Goal: Task Accomplishment & Management: Complete application form

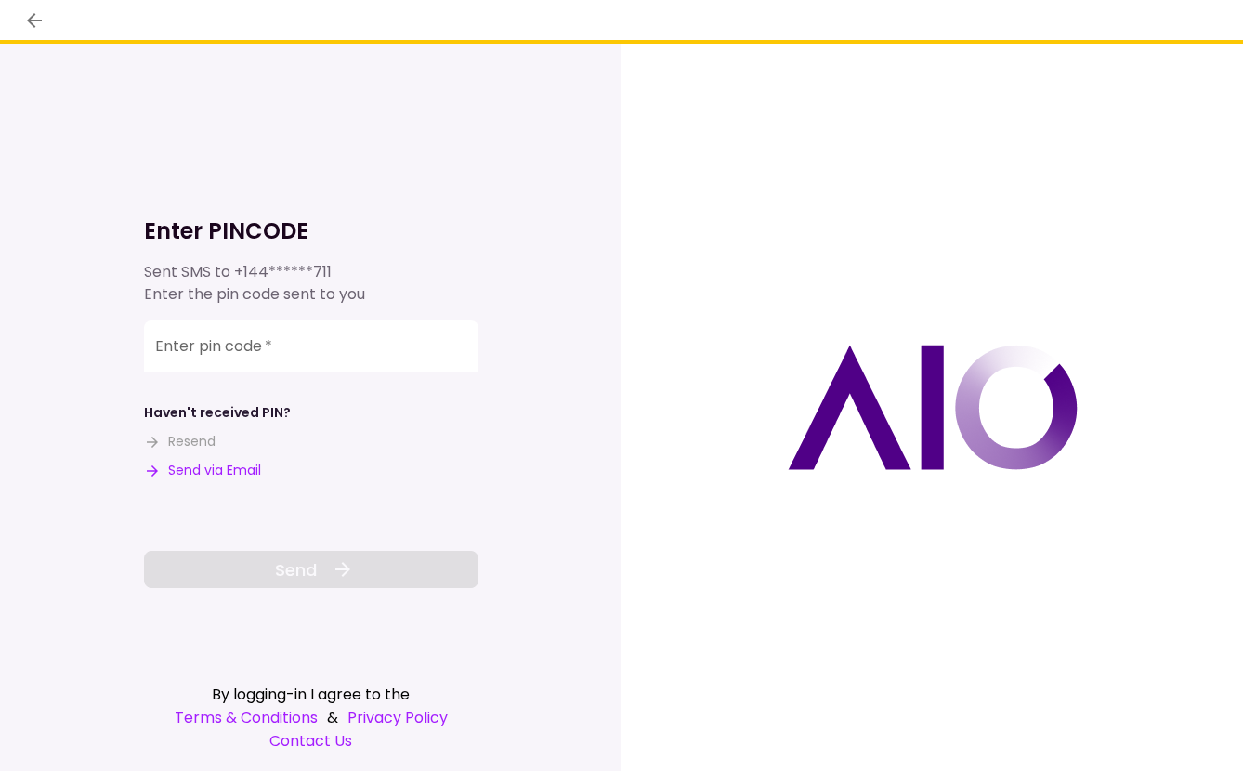
click at [336, 357] on input "Enter pin code   *" at bounding box center [311, 347] width 334 height 52
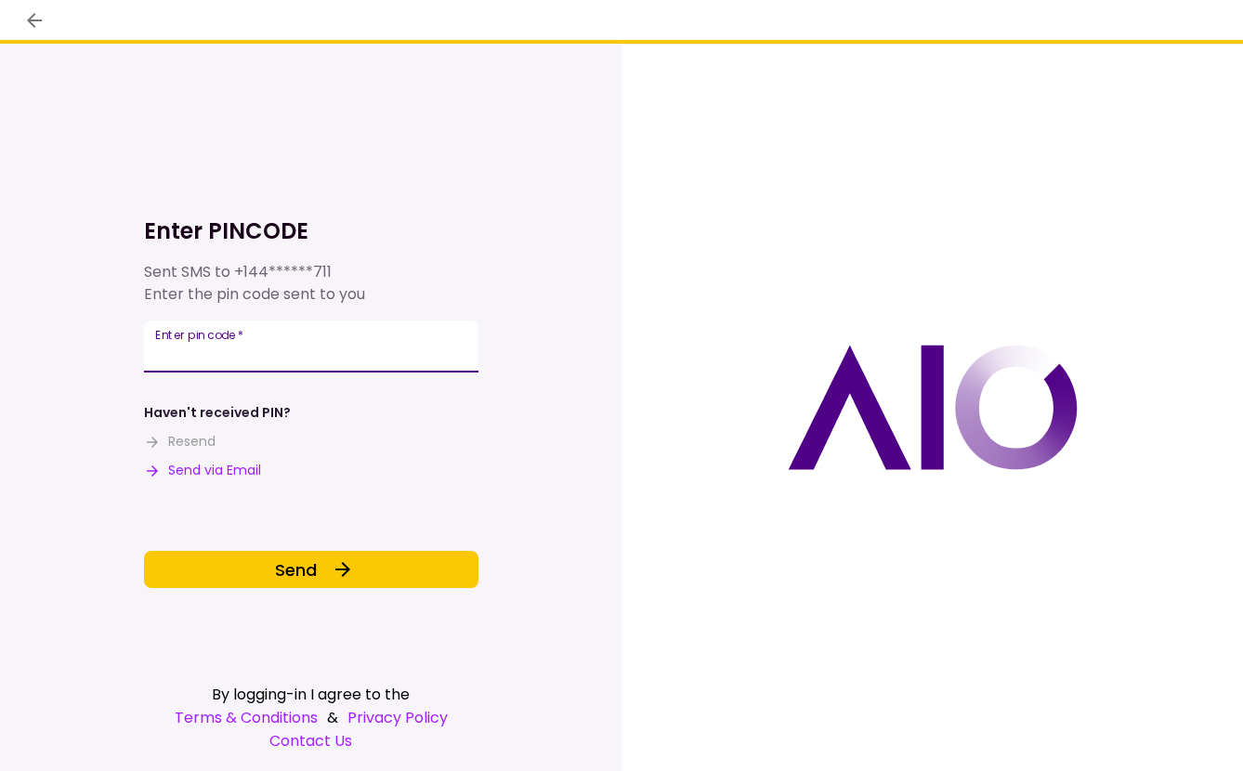
type input "******"
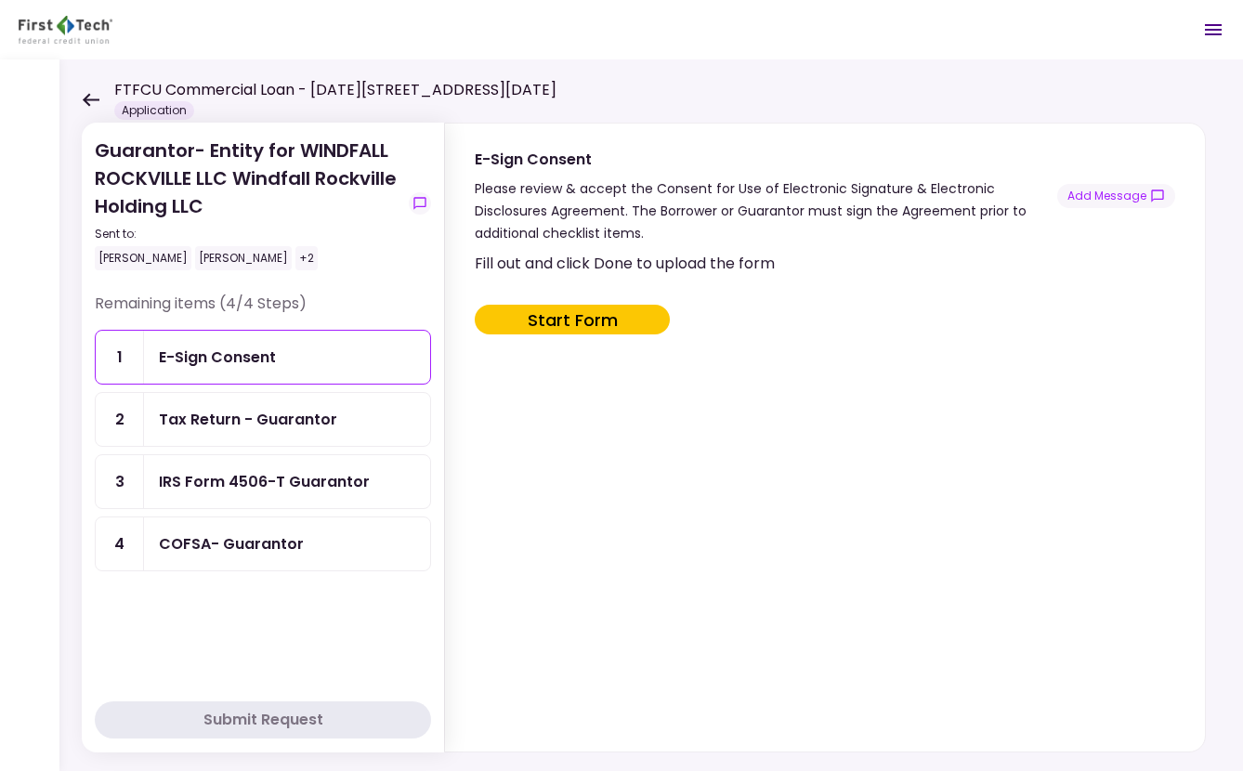
drag, startPoint x: 102, startPoint y: 96, endPoint x: 90, endPoint y: 98, distance: 12.2
click at [102, 96] on div "FTFCU Commercial Loan - 1701-1765 Rockville Pike Application" at bounding box center [319, 99] width 475 height 41
click at [90, 98] on icon at bounding box center [91, 100] width 18 height 14
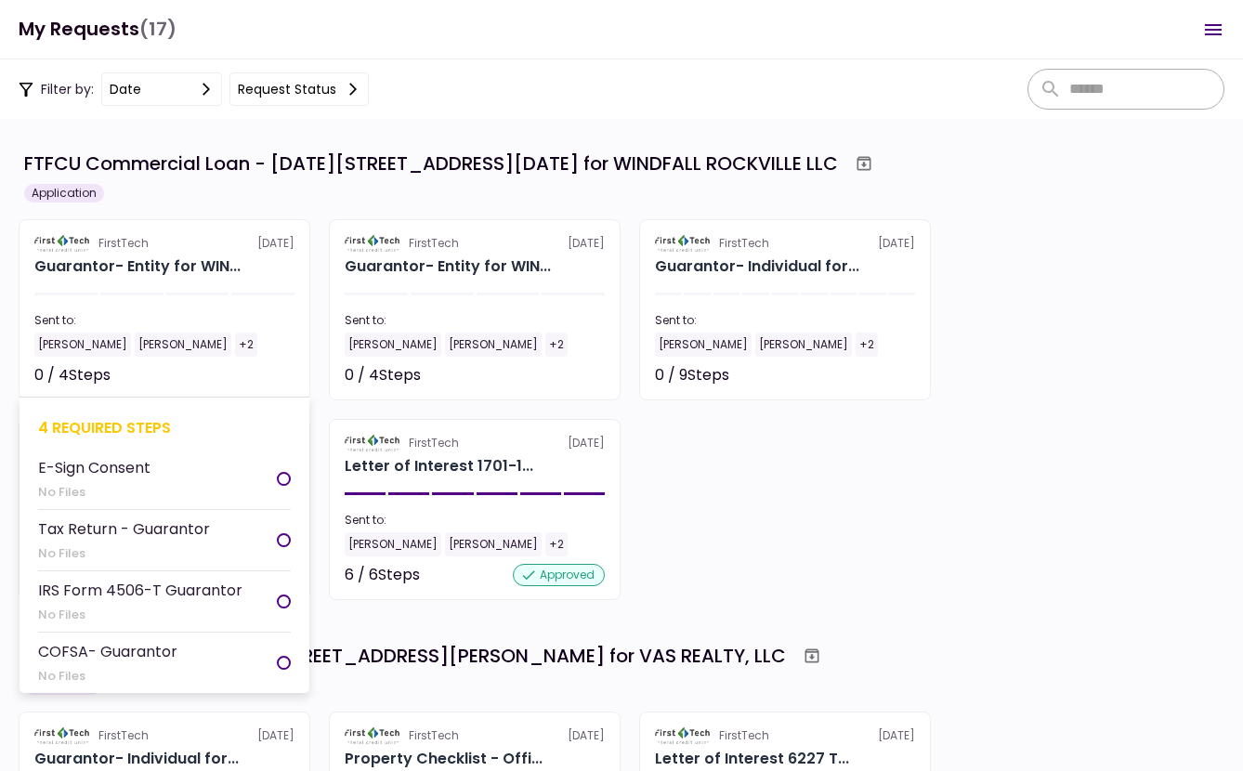
click at [186, 274] on div "Guarantor- Entity for WIN..." at bounding box center [137, 266] width 206 height 22
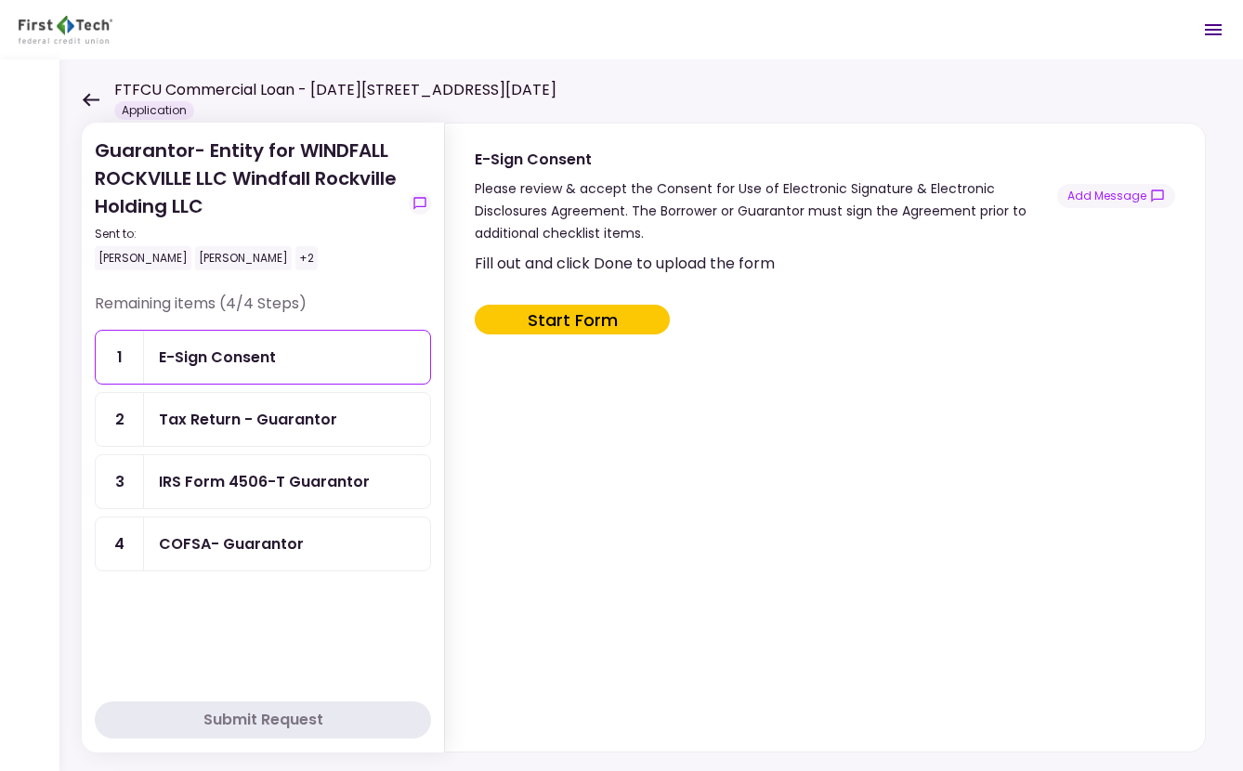
click at [282, 482] on div "IRS Form 4506-T Guarantor" at bounding box center [264, 481] width 211 height 23
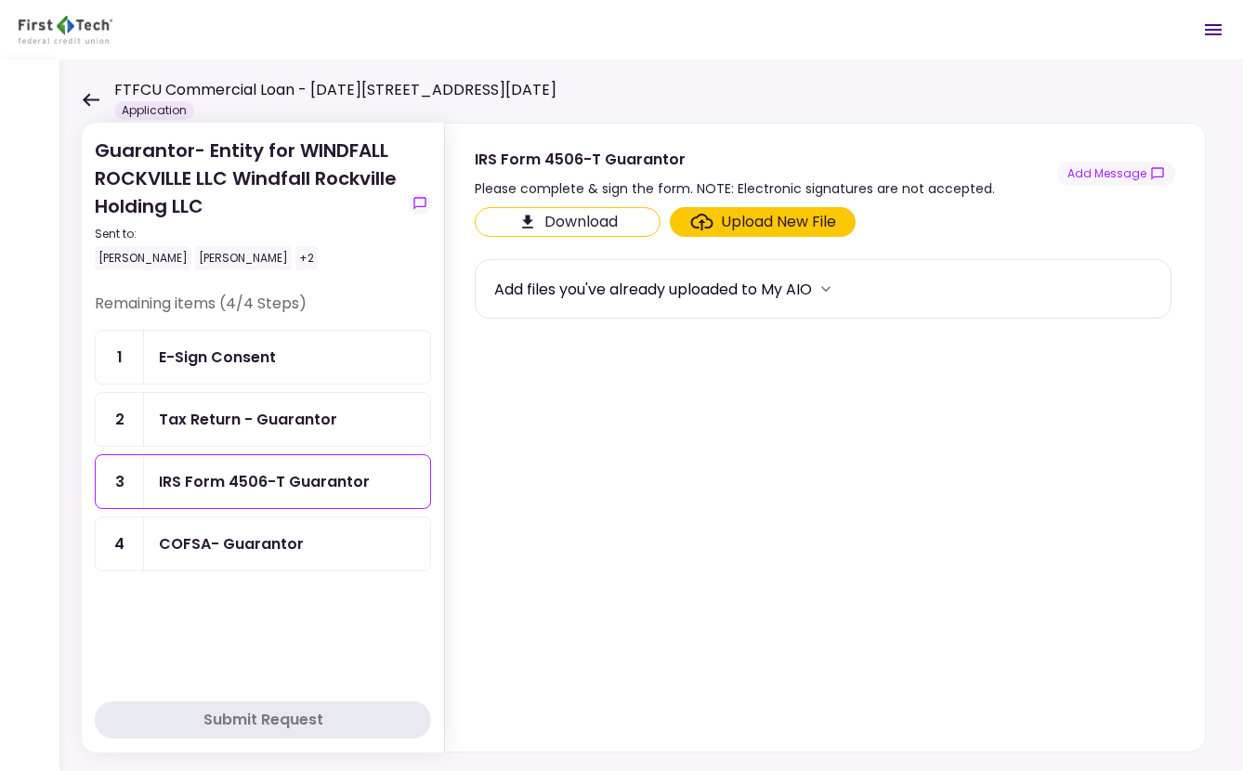
click at [757, 216] on div "Upload New File" at bounding box center [778, 222] width 115 height 22
click at [0, 0] on input "Upload New File" at bounding box center [0, 0] width 0 height 0
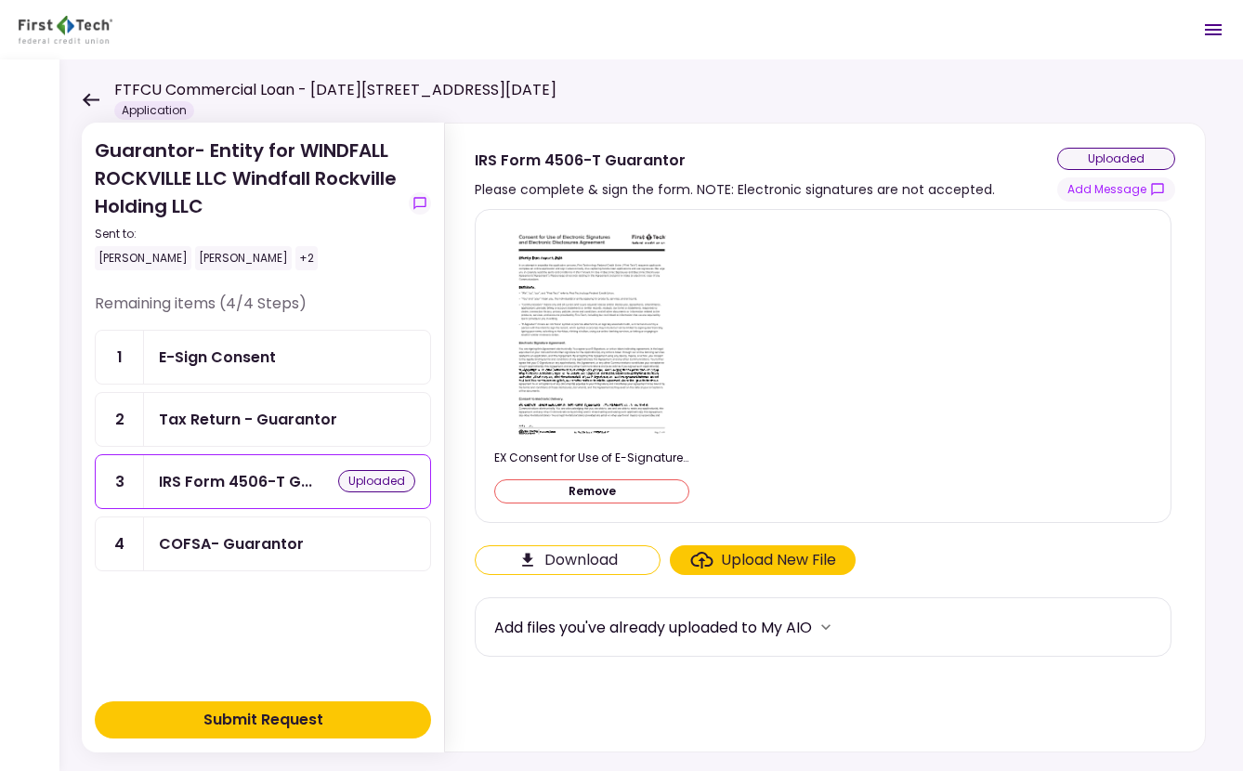
click at [334, 718] on button "Submit Request" at bounding box center [263, 719] width 336 height 37
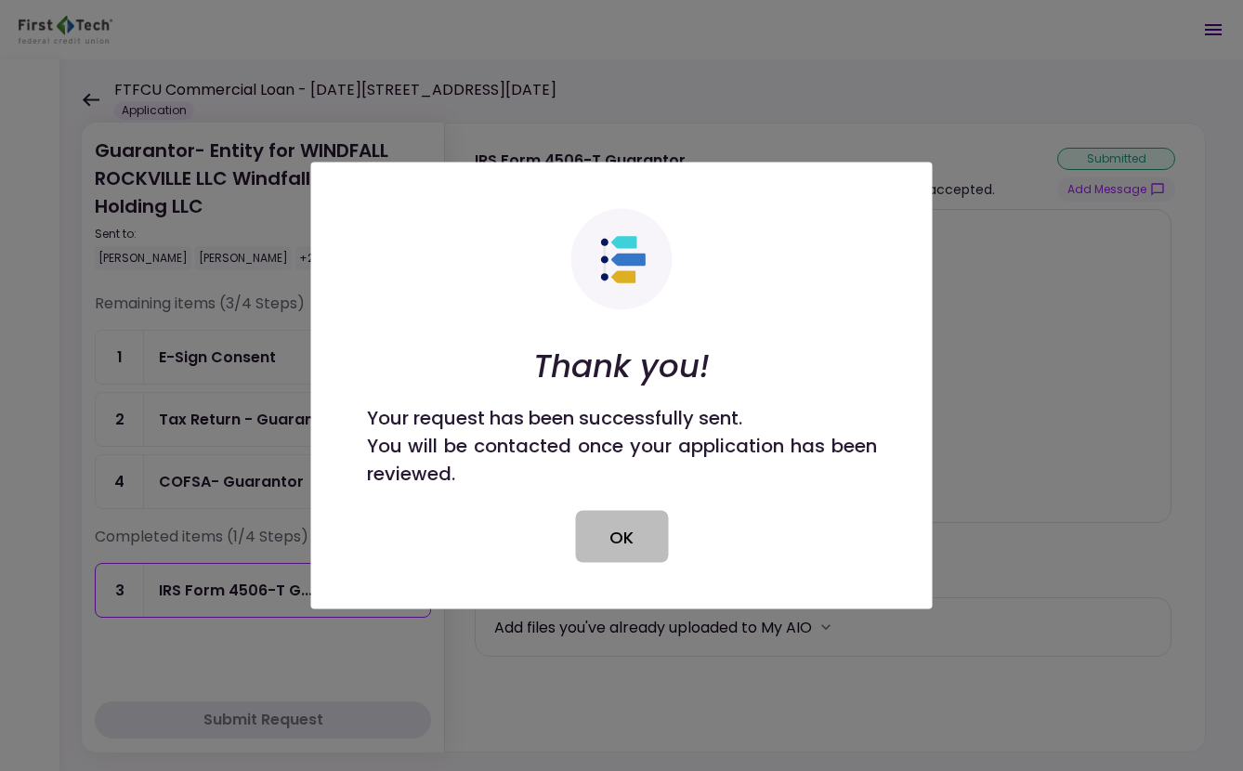
click at [652, 533] on button "OK" at bounding box center [621, 537] width 93 height 52
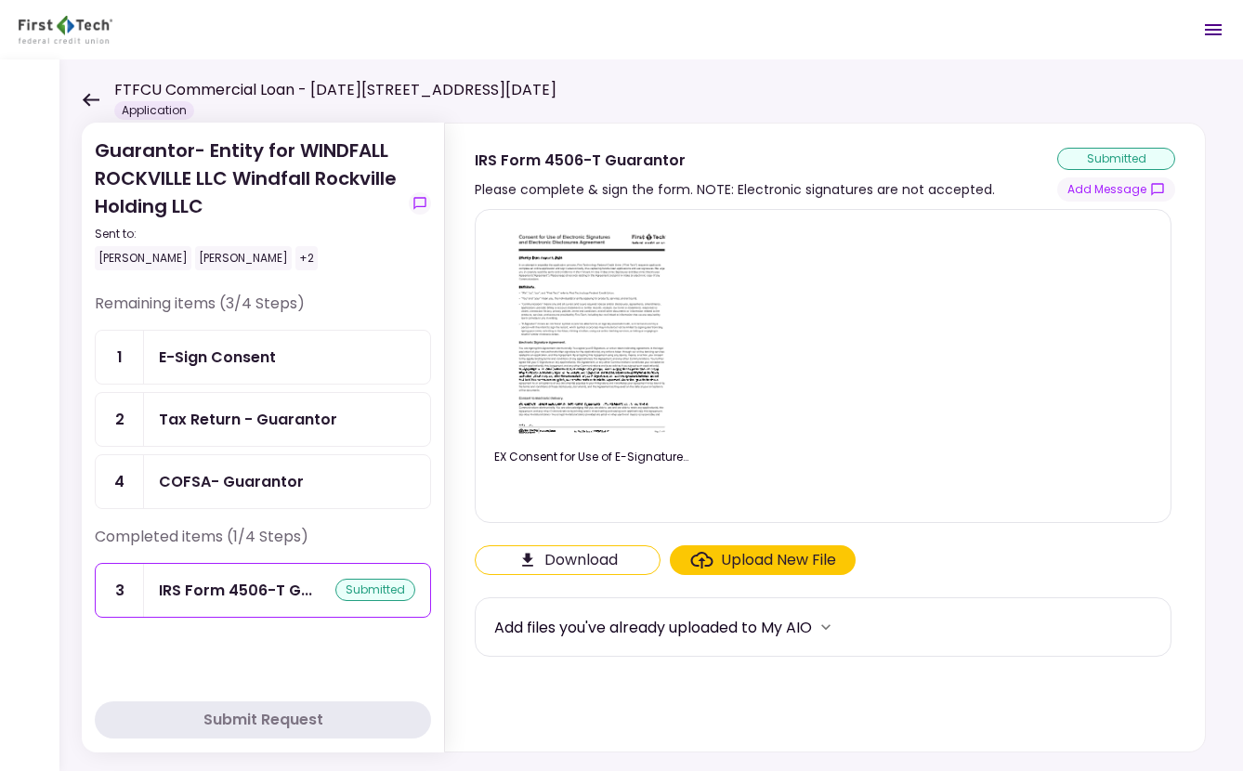
click at [92, 100] on icon at bounding box center [91, 99] width 17 height 13
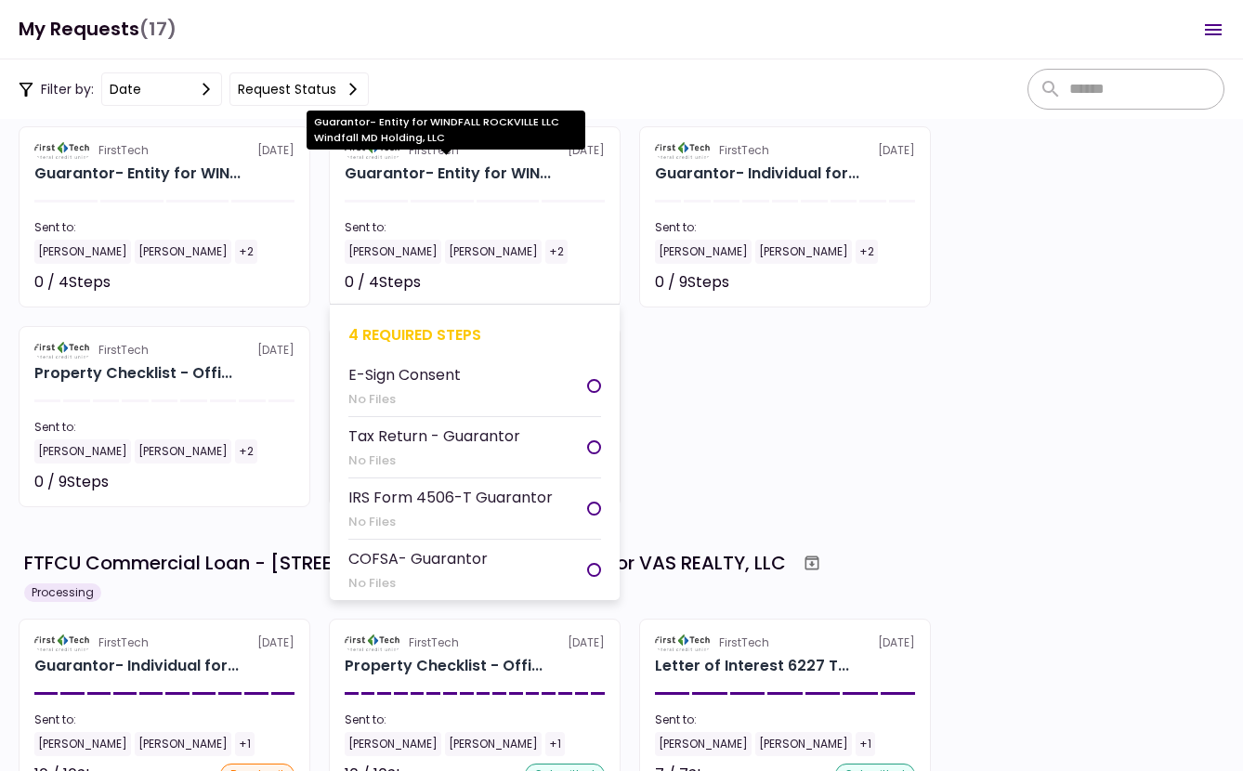
click at [497, 177] on div "Guarantor- Entity for WIN..." at bounding box center [448, 174] width 206 height 22
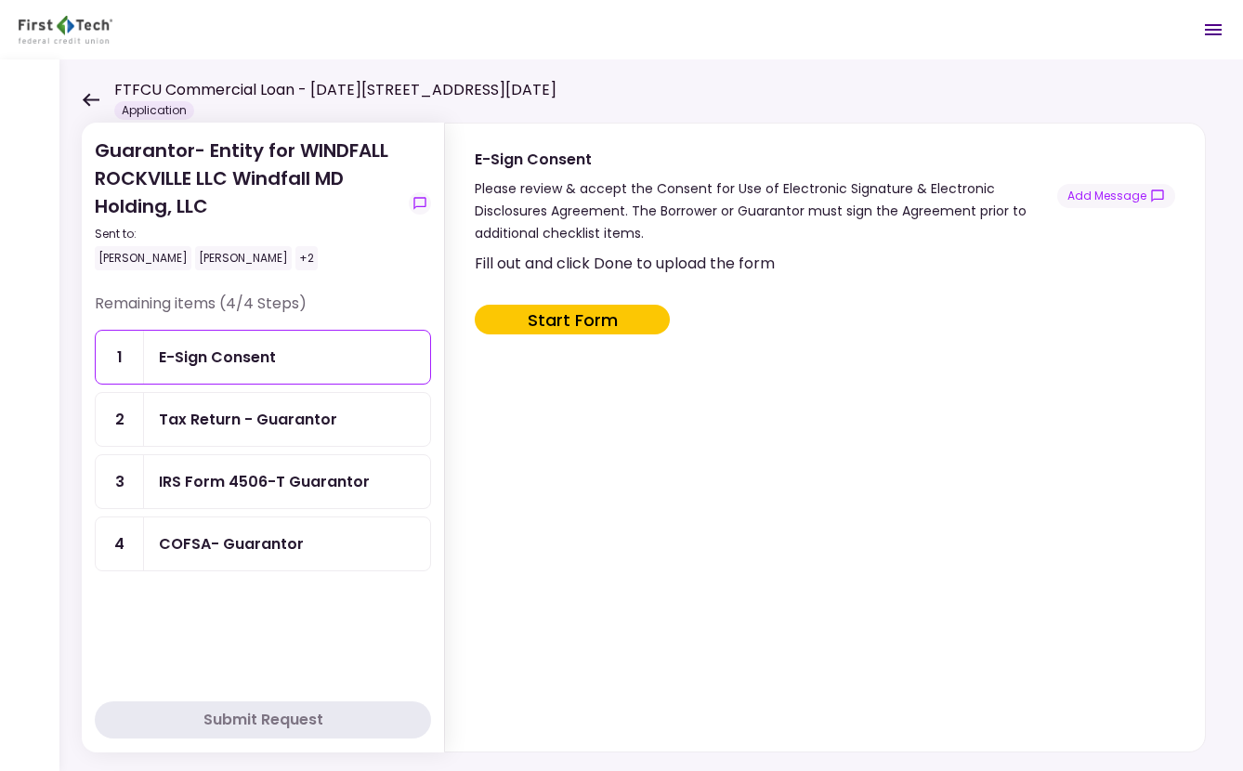
click at [269, 495] on div "IRS Form 4506-T Guarantor" at bounding box center [287, 481] width 286 height 53
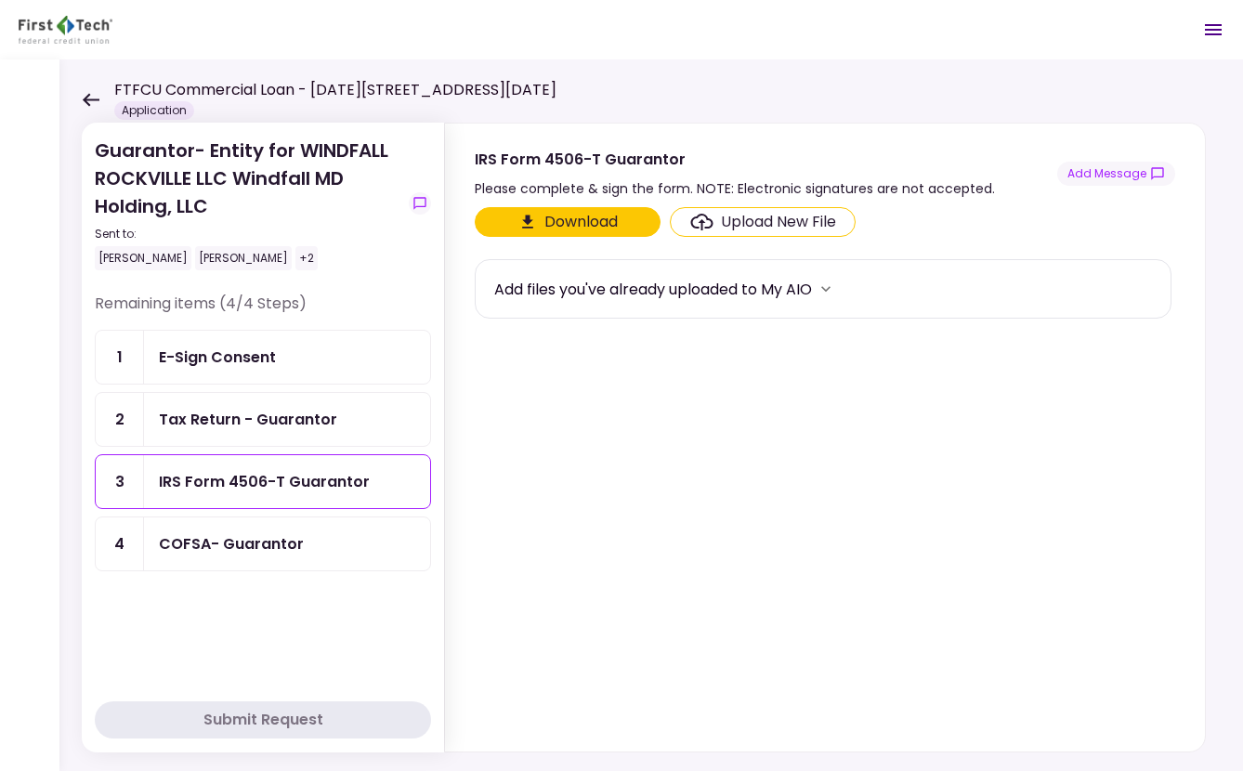
click at [709, 213] on div "Upload New File" at bounding box center [763, 222] width 146 height 22
click at [0, 0] on input "Upload New File" at bounding box center [0, 0] width 0 height 0
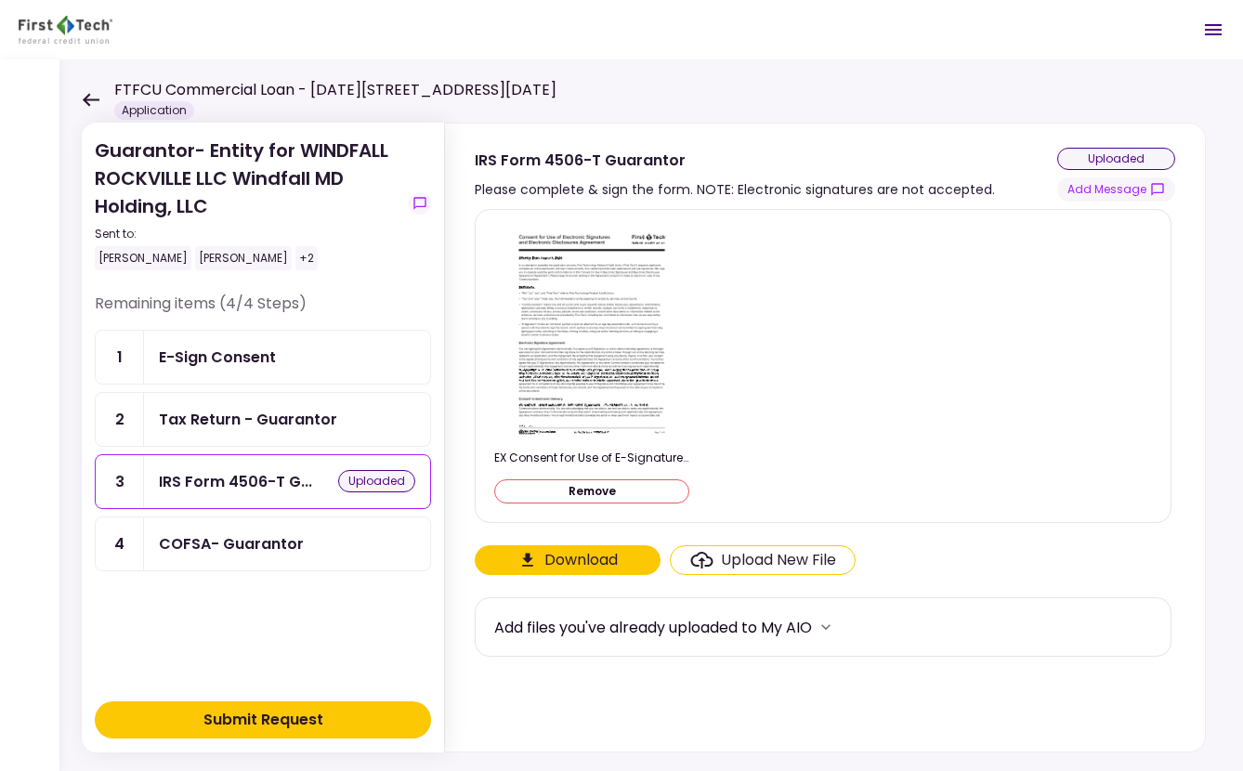
click at [308, 713] on div "Submit Request" at bounding box center [263, 720] width 120 height 22
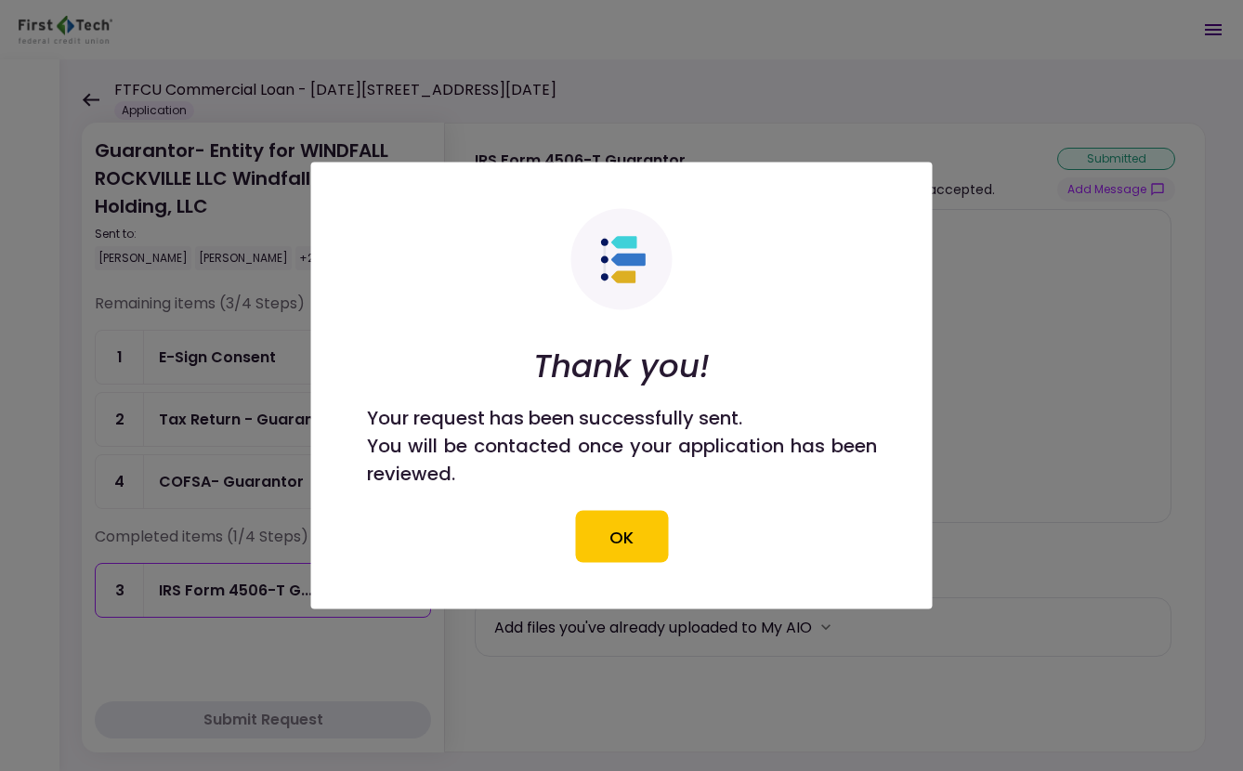
click at [636, 544] on button "OK" at bounding box center [621, 537] width 93 height 52
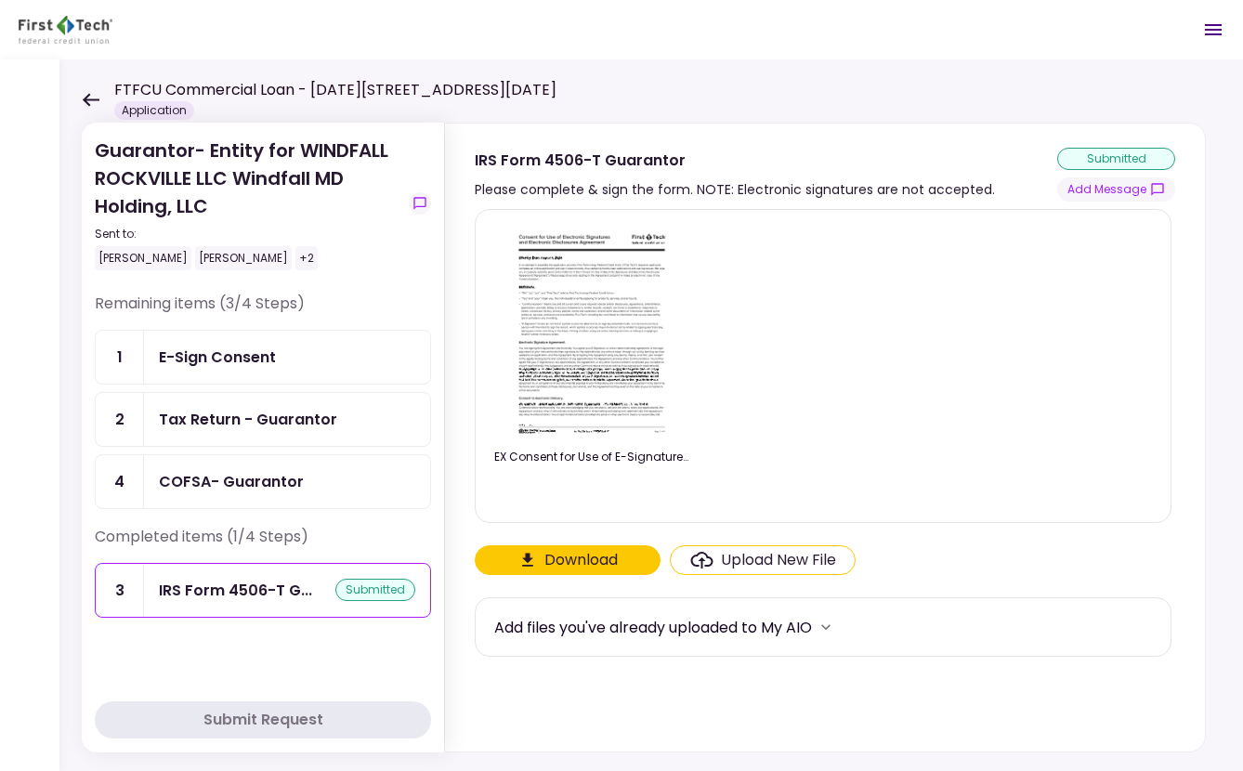
click at [97, 102] on icon at bounding box center [91, 100] width 18 height 14
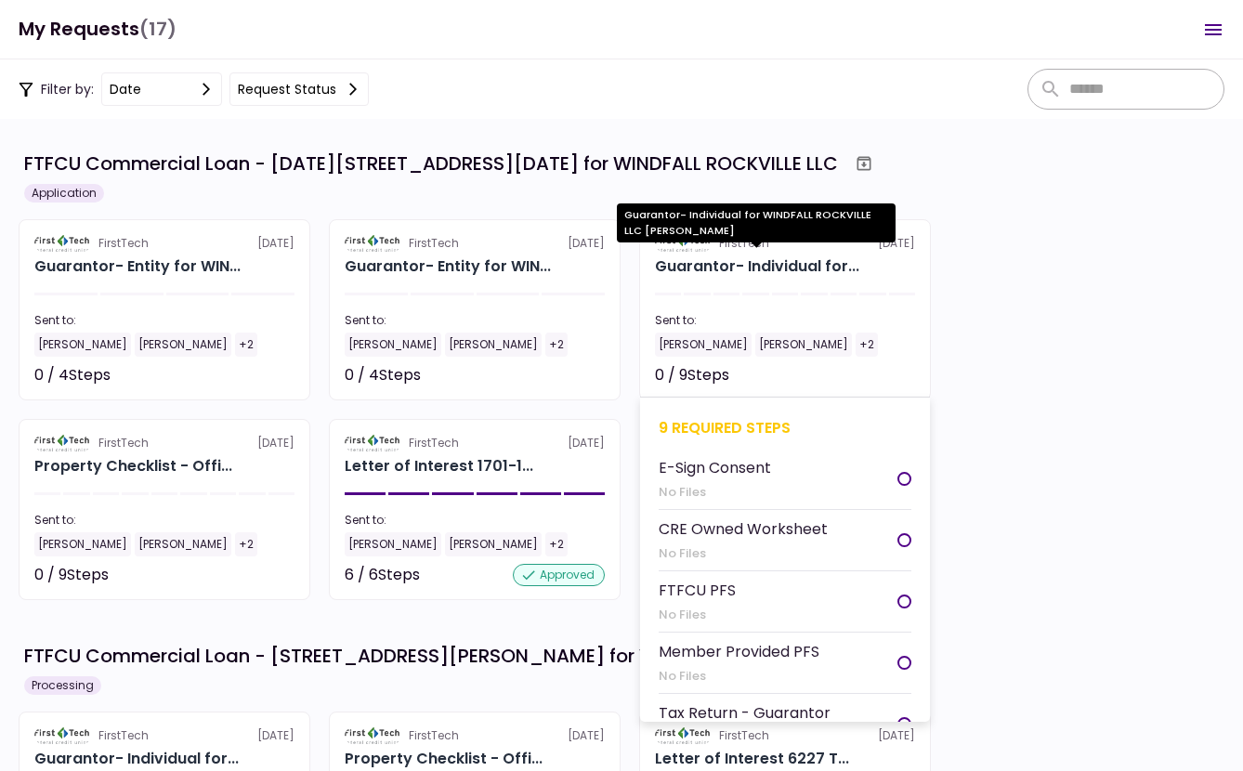
click at [737, 262] on div "Guarantor- Individual for..." at bounding box center [757, 266] width 204 height 22
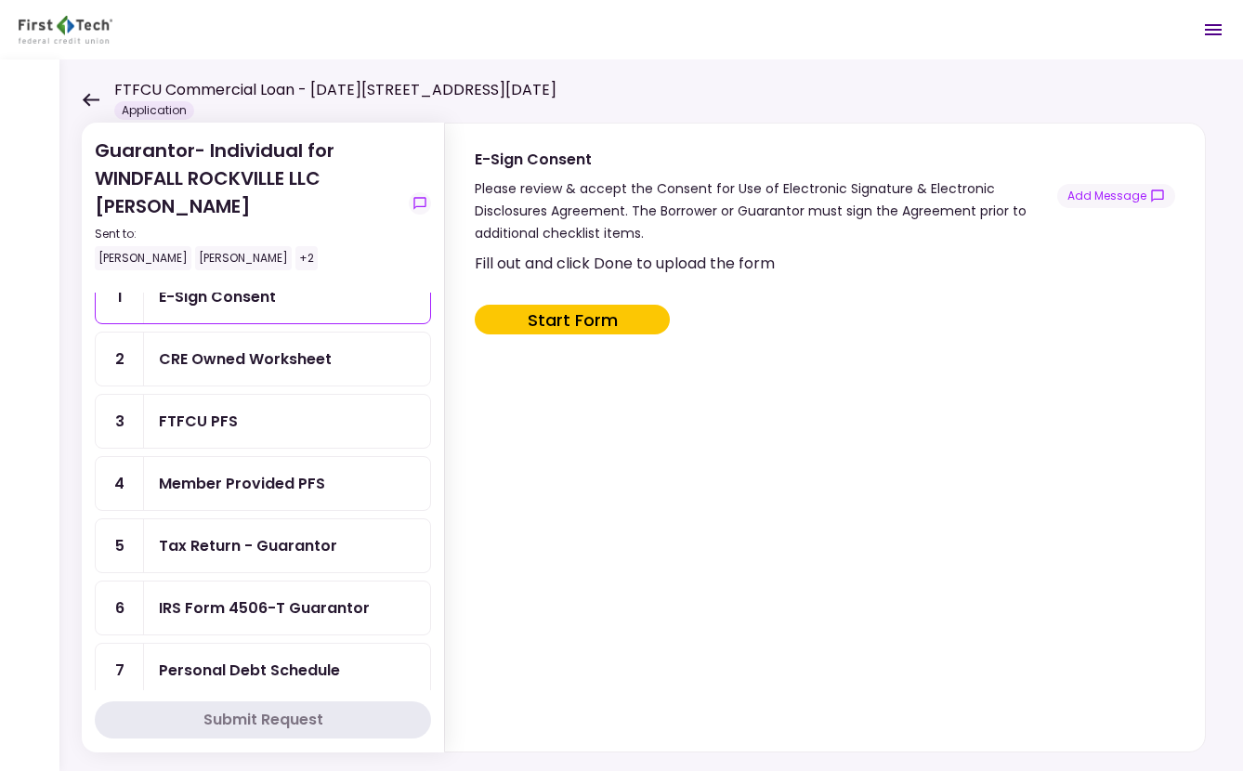
scroll to position [93, 0]
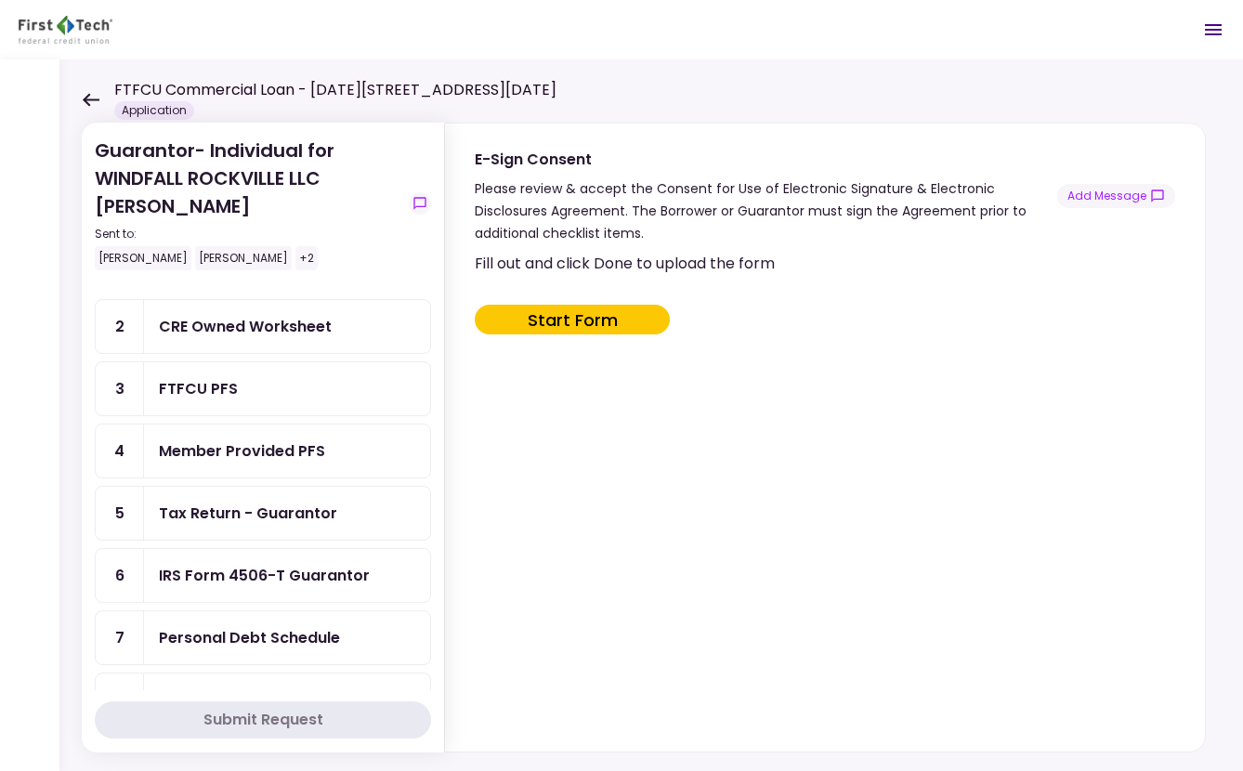
click at [275, 560] on div "IRS Form 4506-T Guarantor" at bounding box center [287, 575] width 286 height 53
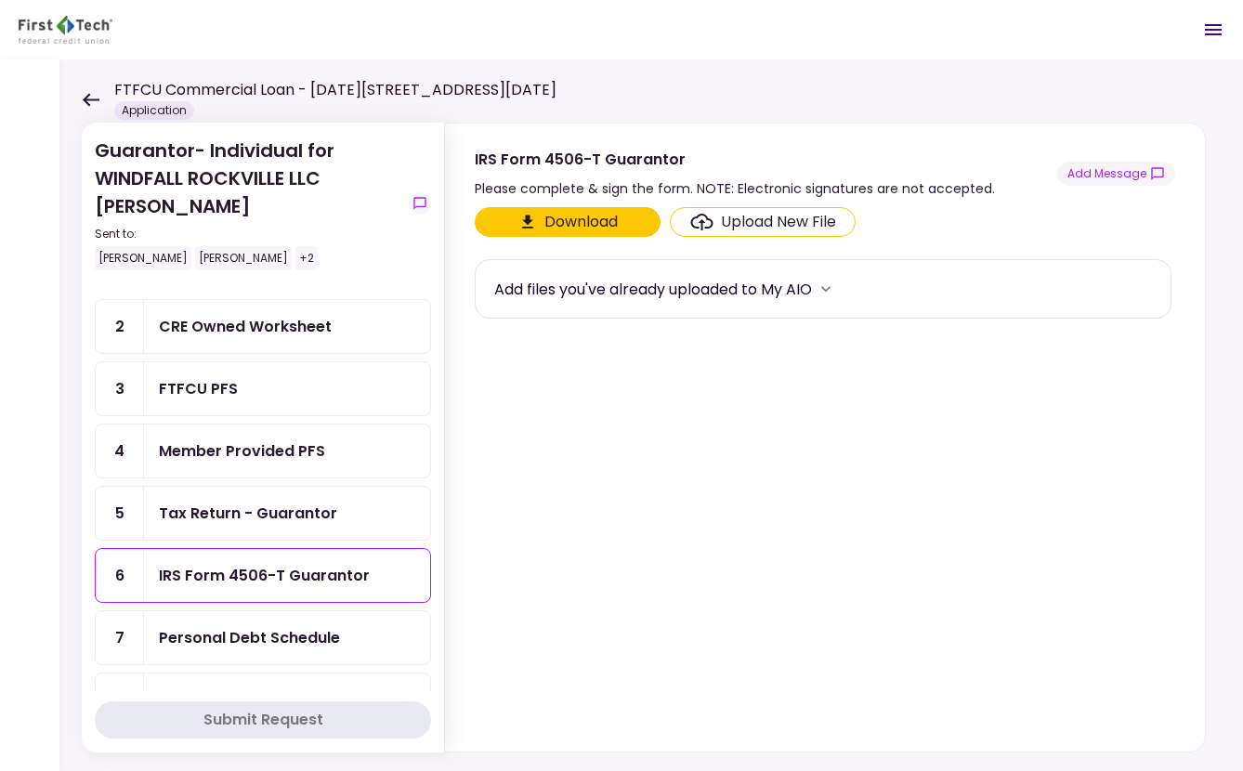
click at [716, 207] on label "Upload New File" at bounding box center [763, 222] width 186 height 30
click at [0, 0] on input "Upload New File" at bounding box center [0, 0] width 0 height 0
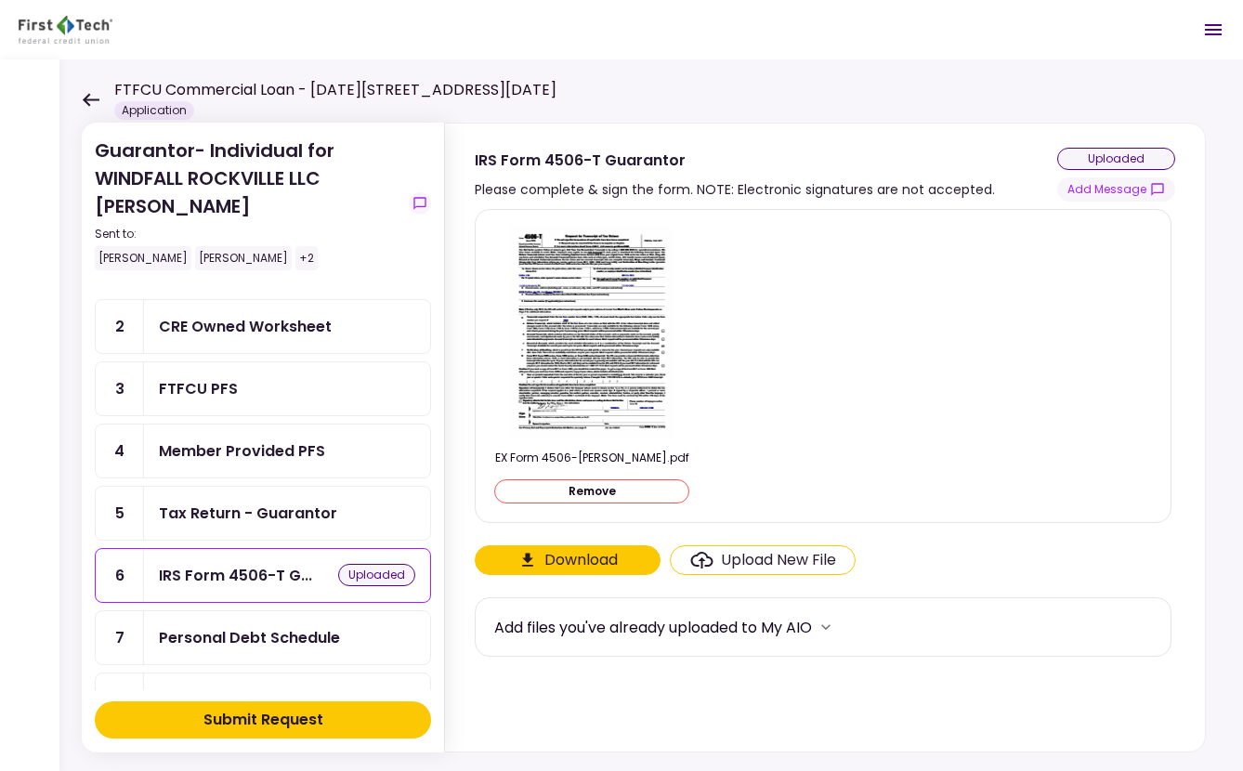
click at [287, 712] on div "Submit Request" at bounding box center [263, 720] width 120 height 22
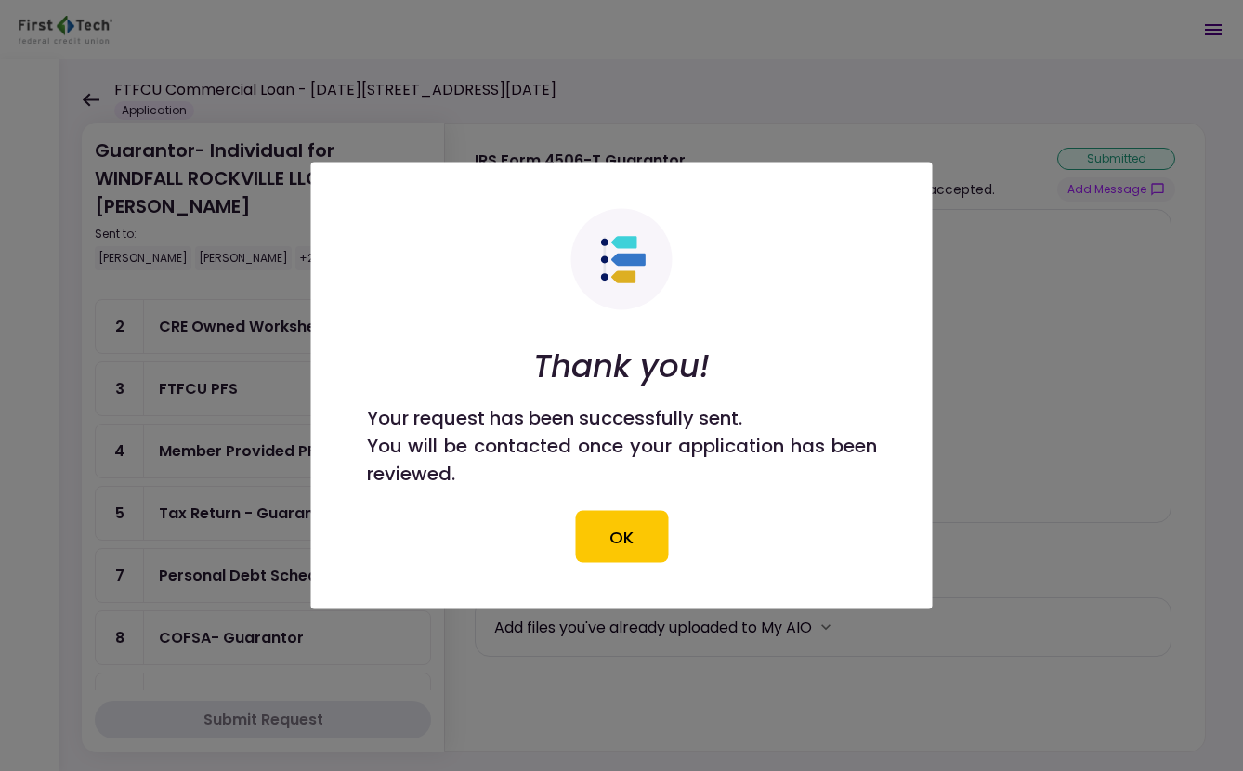
click at [664, 536] on button "OK" at bounding box center [621, 537] width 93 height 52
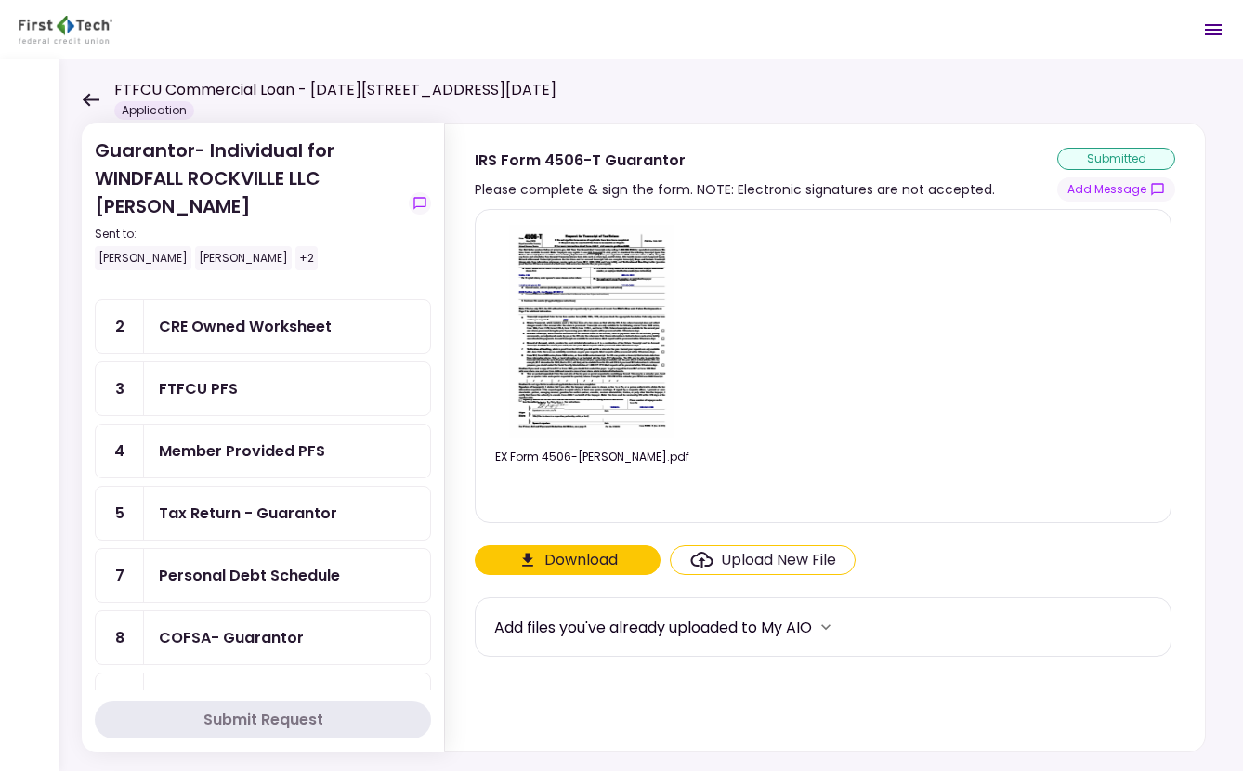
click at [92, 99] on icon at bounding box center [91, 99] width 17 height 13
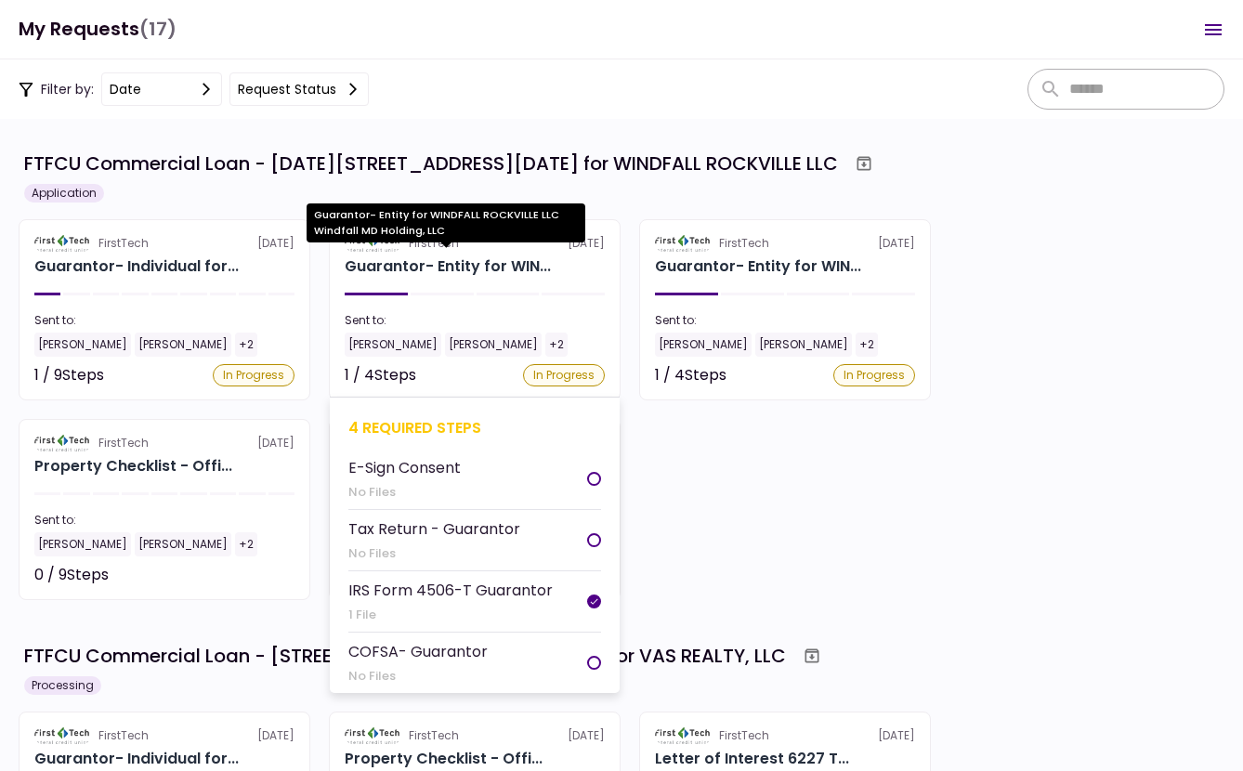
click at [490, 267] on div "Guarantor- Entity for WIN..." at bounding box center [448, 266] width 206 height 22
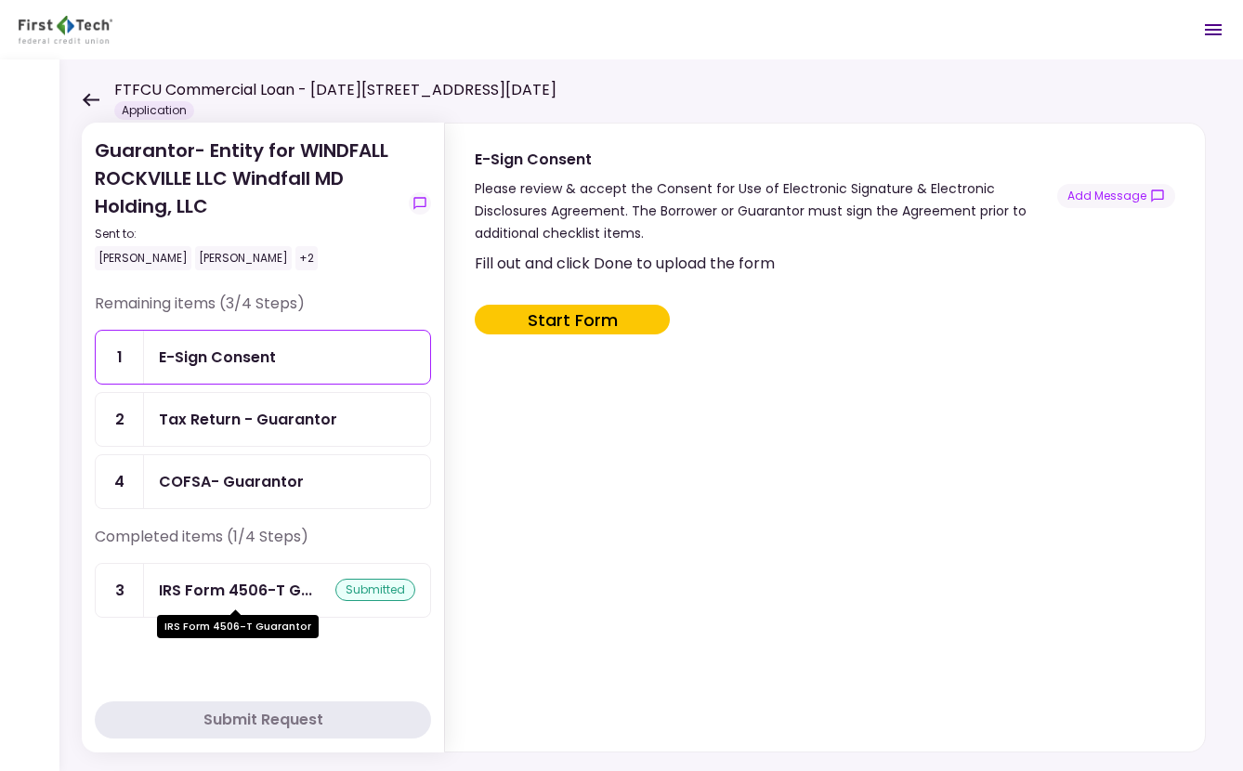
click at [252, 598] on div "IRS Form 4506-T G..." at bounding box center [235, 590] width 153 height 23
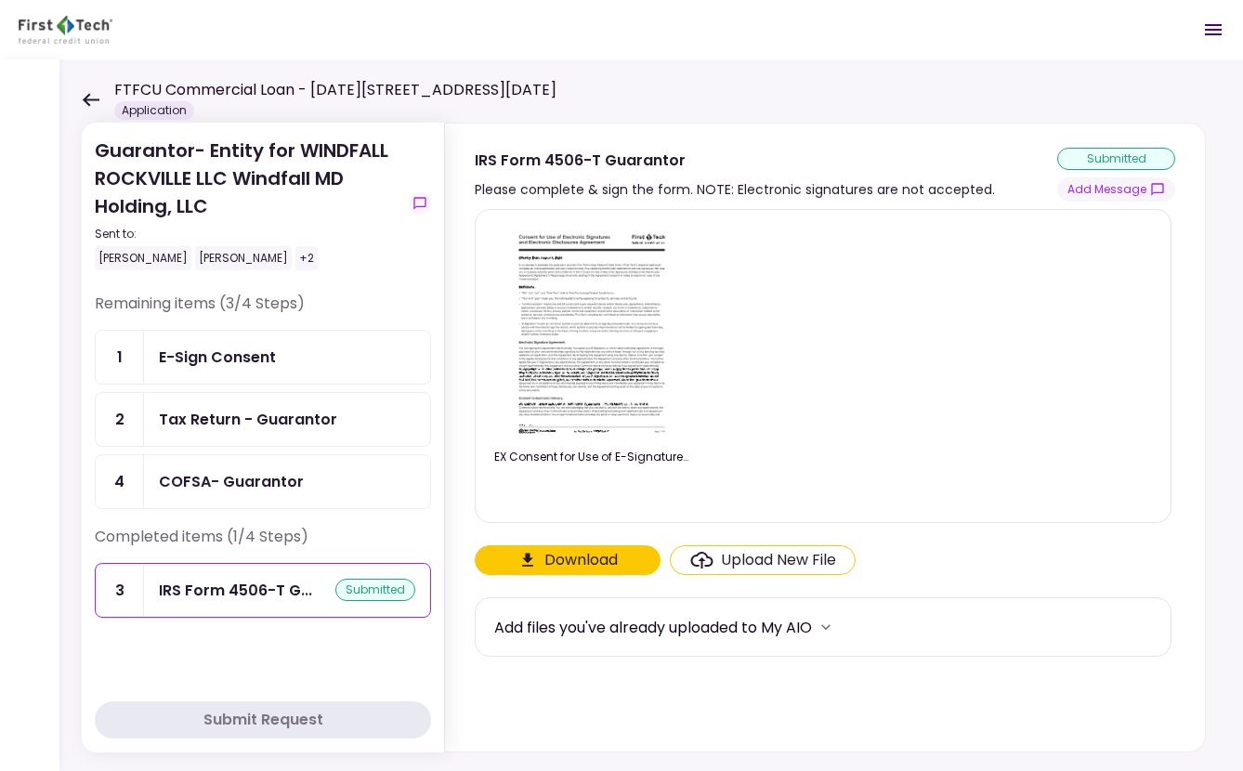
click at [721, 559] on div "Upload New File" at bounding box center [778, 560] width 115 height 22
click at [0, 0] on input "Upload New File" at bounding box center [0, 0] width 0 height 0
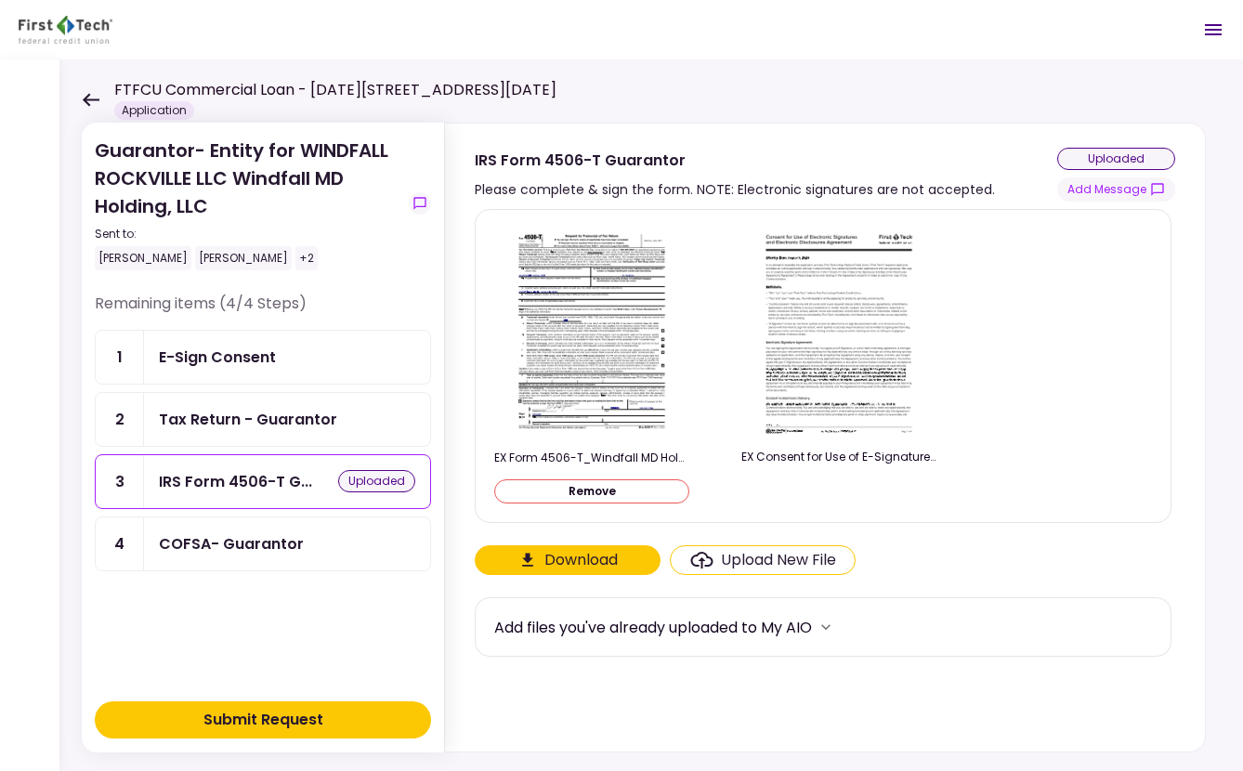
click at [367, 728] on button "Submit Request" at bounding box center [263, 719] width 336 height 37
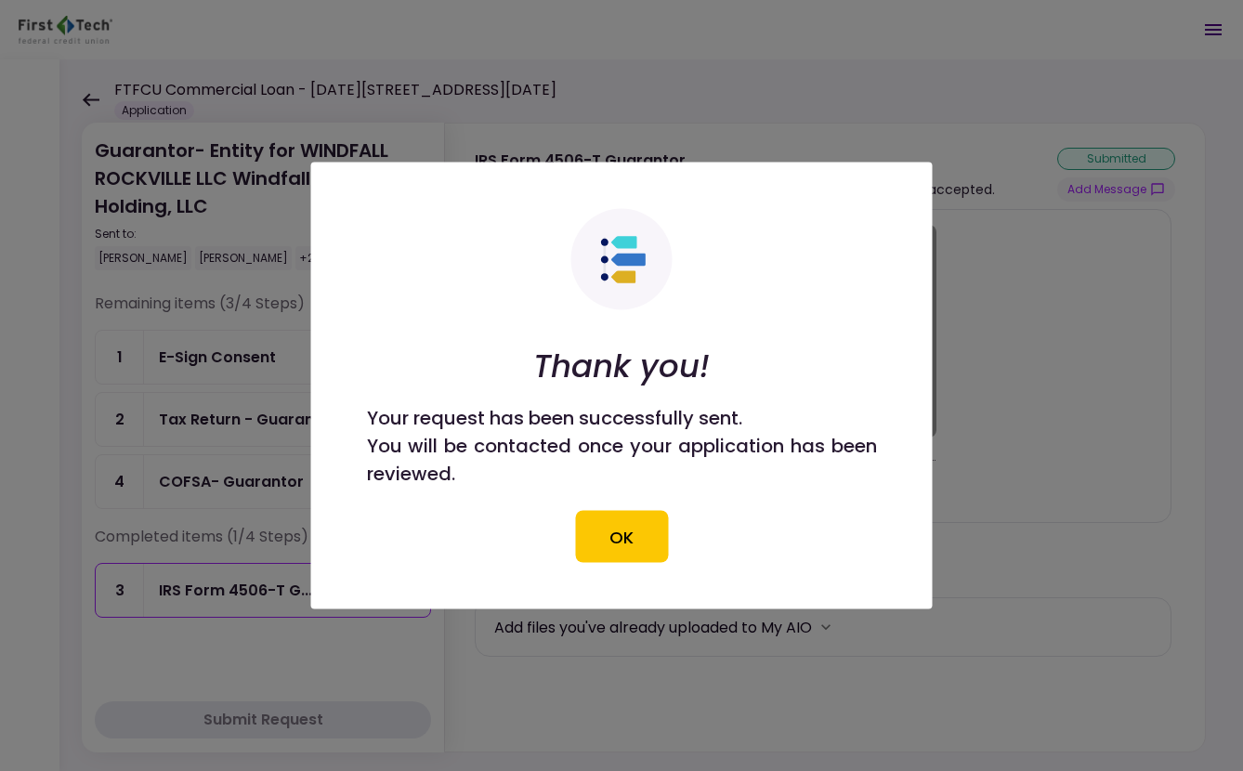
click at [630, 544] on button "OK" at bounding box center [621, 537] width 93 height 52
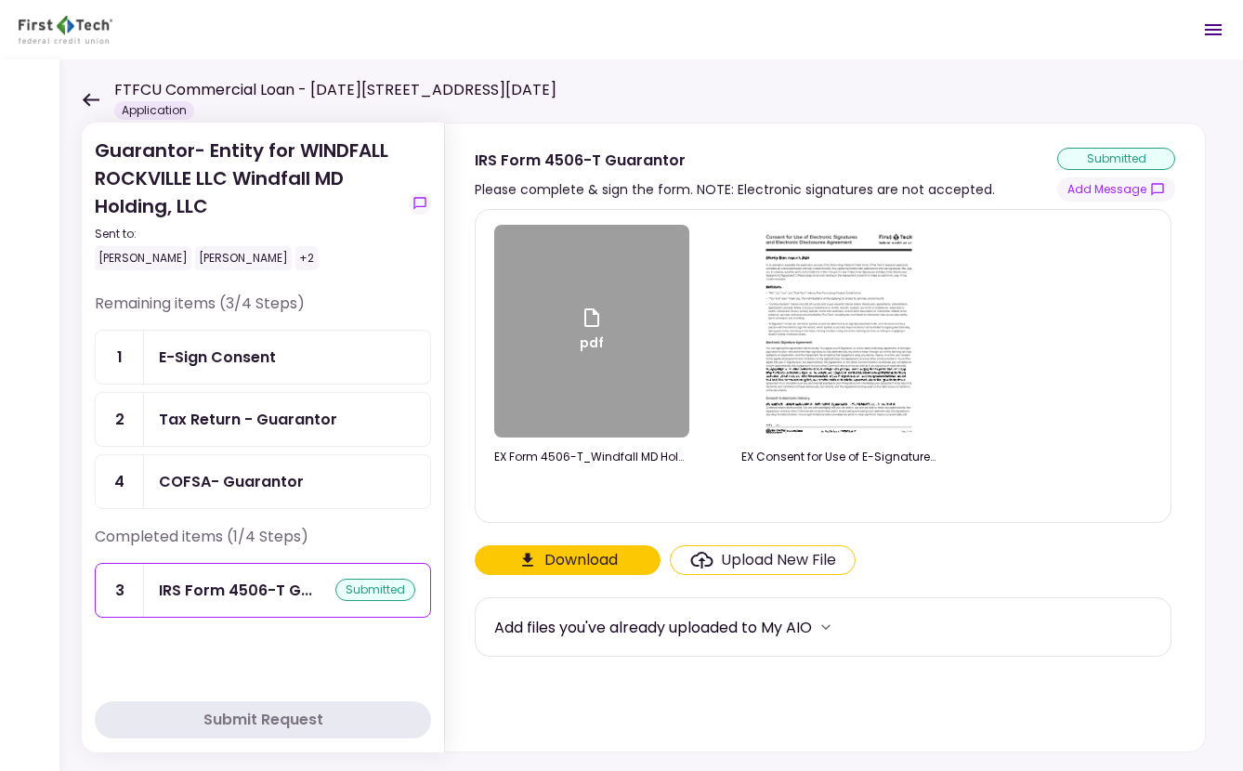
click at [88, 95] on icon at bounding box center [91, 99] width 17 height 13
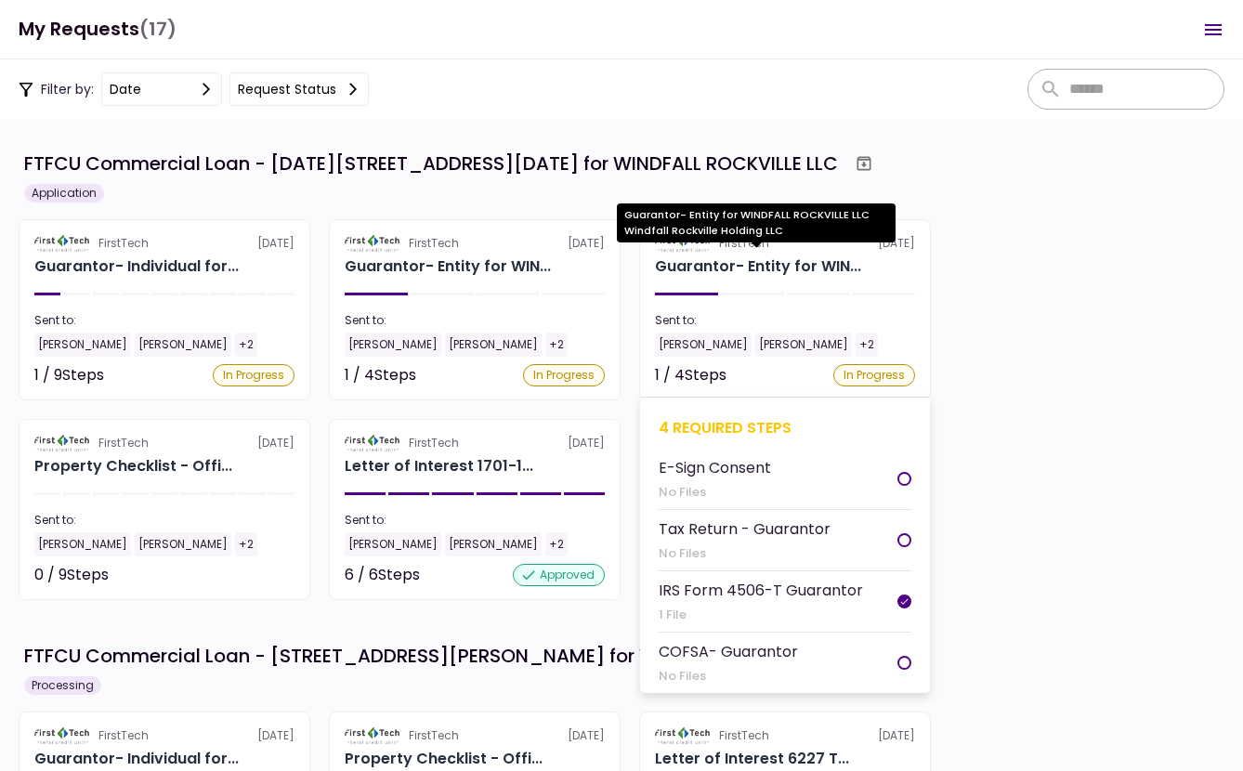
click at [715, 267] on div "Guarantor- Entity for WIN..." at bounding box center [758, 266] width 206 height 22
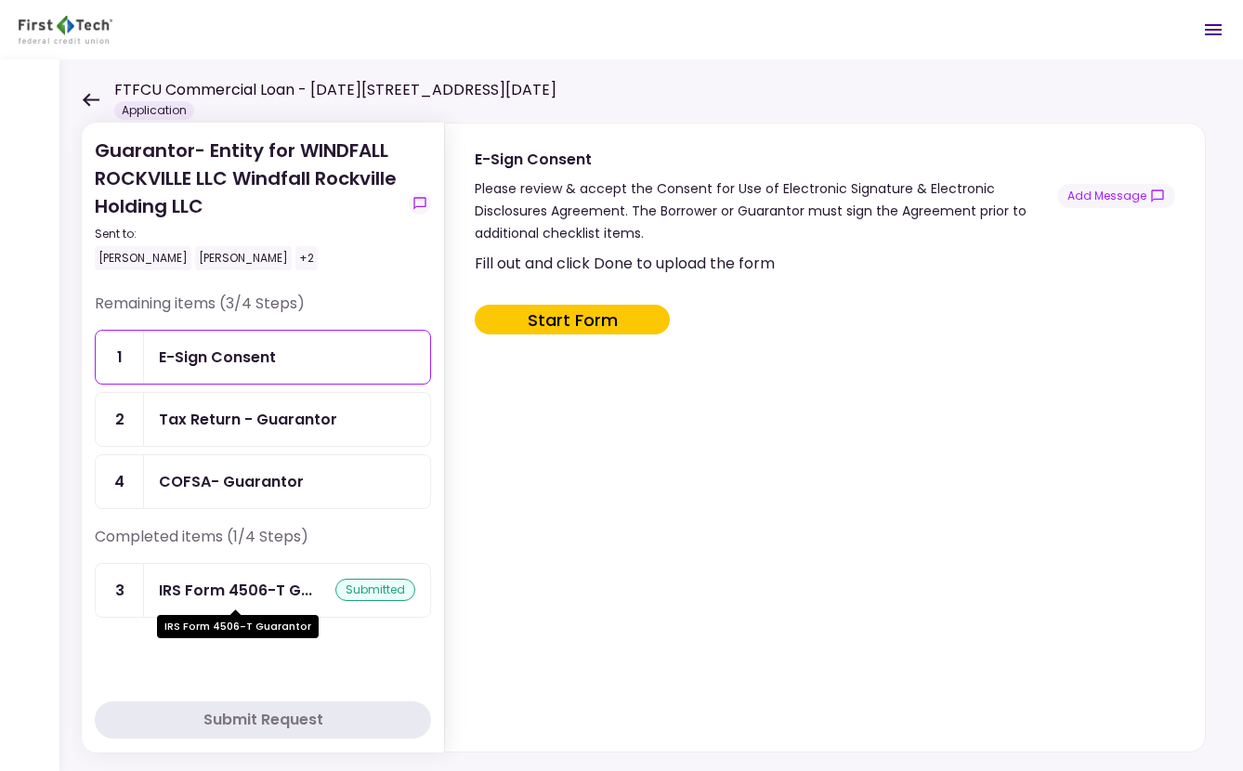
click at [271, 591] on div "IRS Form 4506-T G..." at bounding box center [235, 590] width 153 height 23
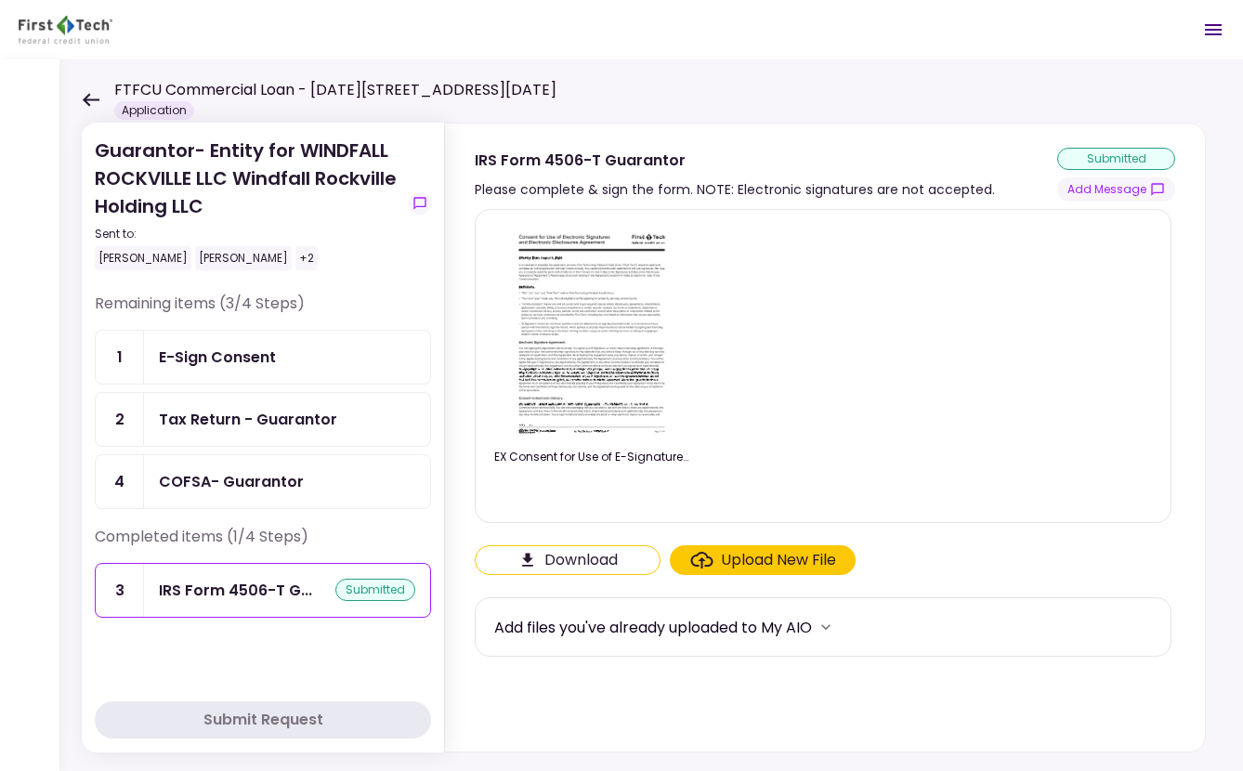
click at [770, 561] on div "Upload New File" at bounding box center [778, 560] width 115 height 22
click at [0, 0] on input "Upload New File" at bounding box center [0, 0] width 0 height 0
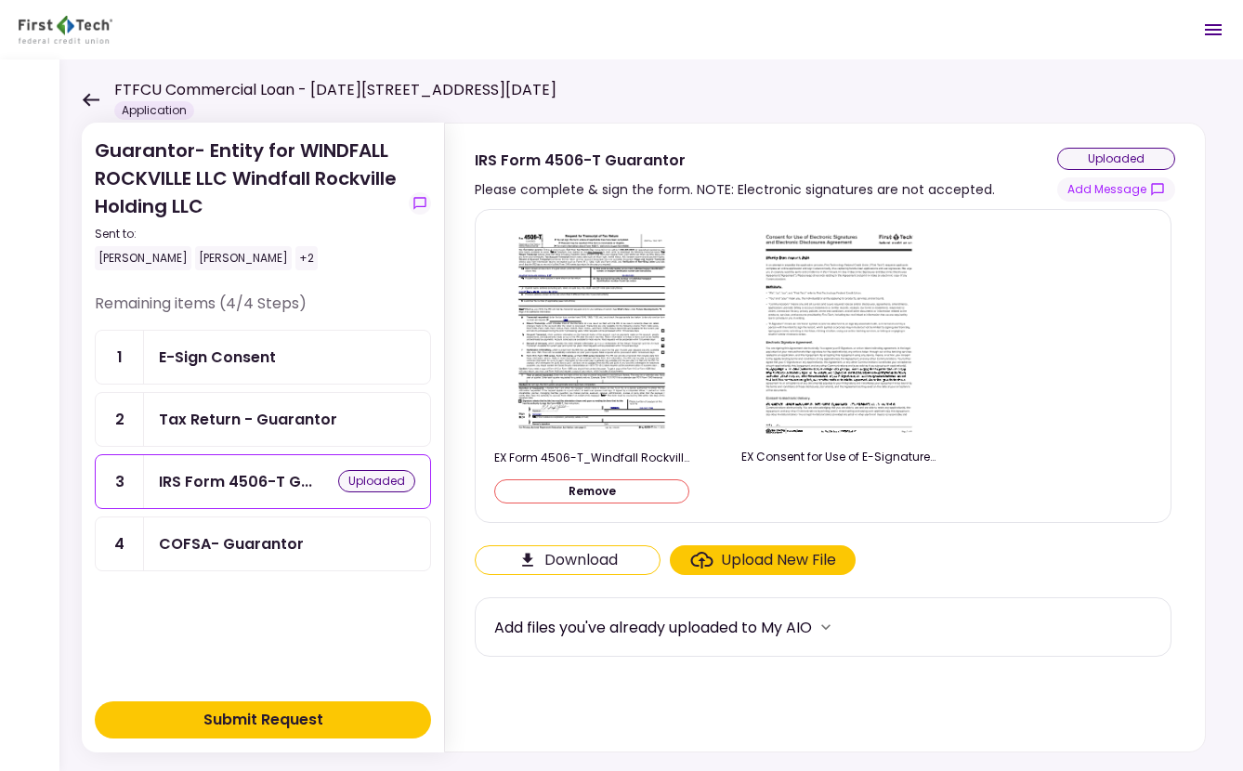
click at [328, 714] on button "Submit Request" at bounding box center [263, 719] width 336 height 37
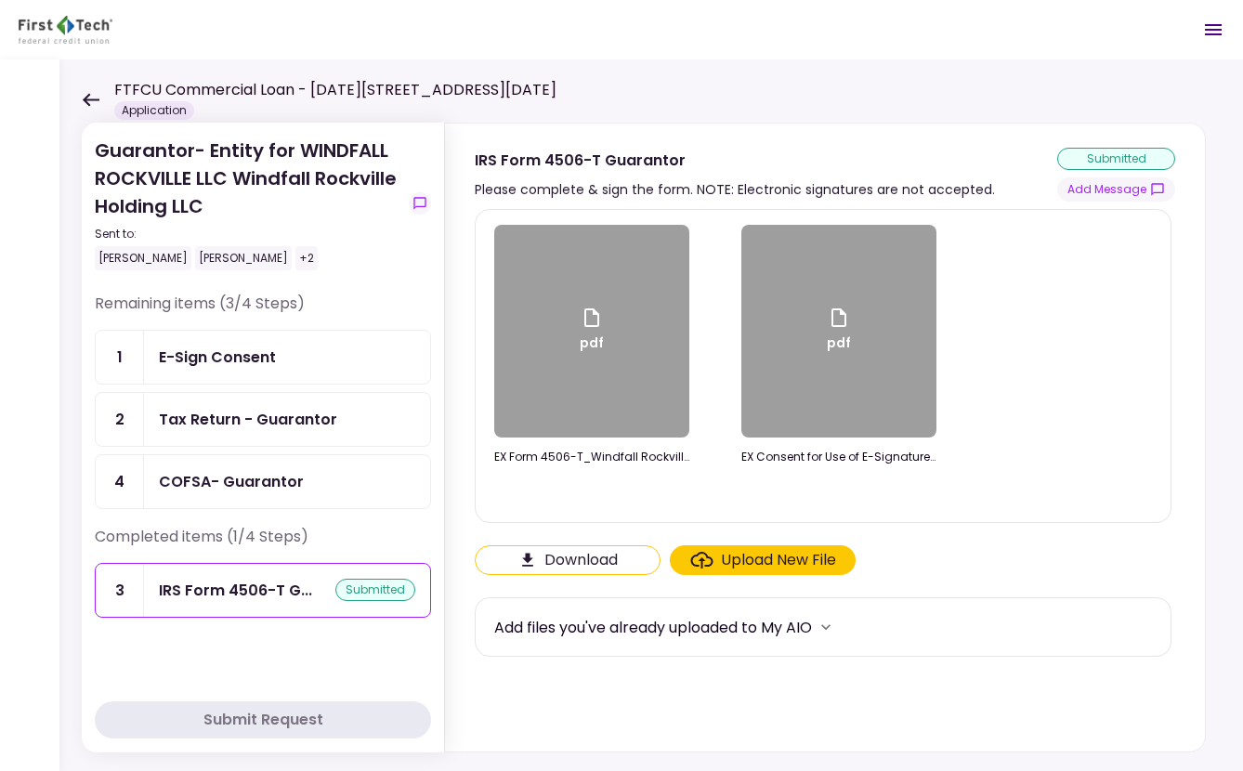
click at [97, 98] on icon at bounding box center [91, 100] width 18 height 14
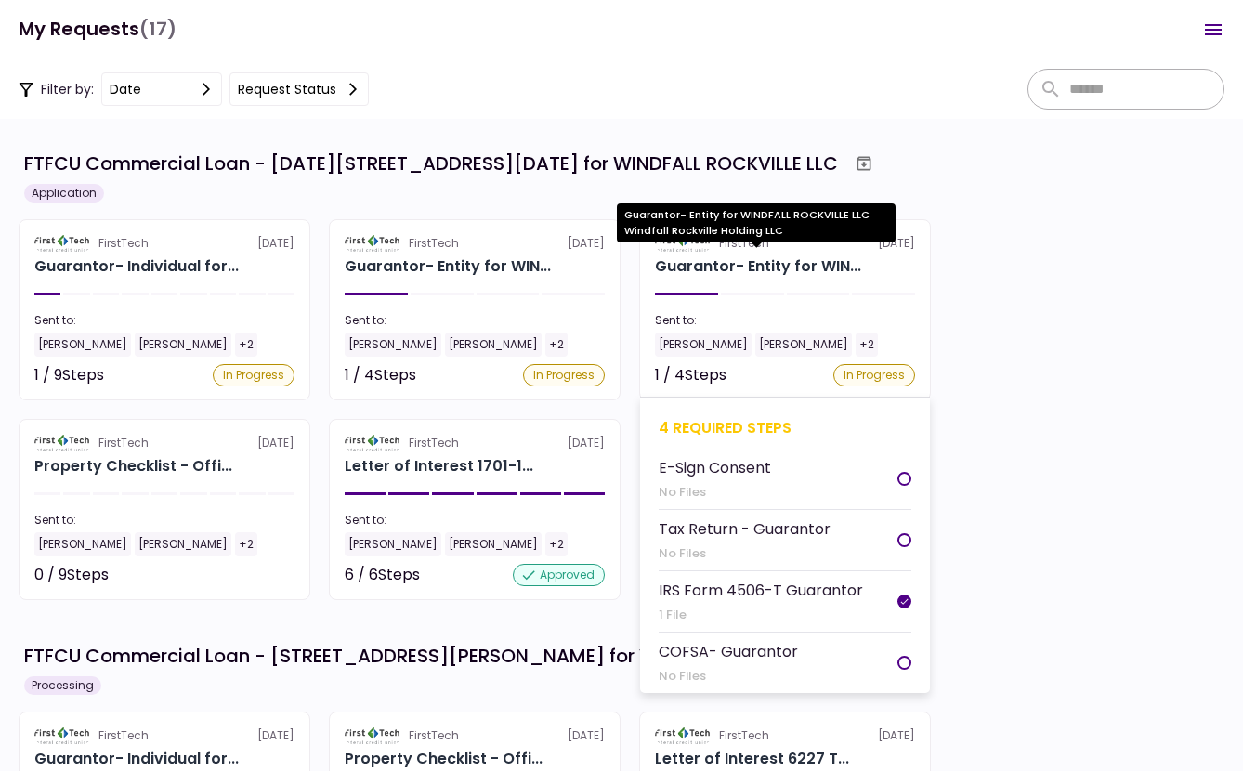
click at [762, 270] on div "Guarantor- Entity for WIN..." at bounding box center [758, 266] width 206 height 22
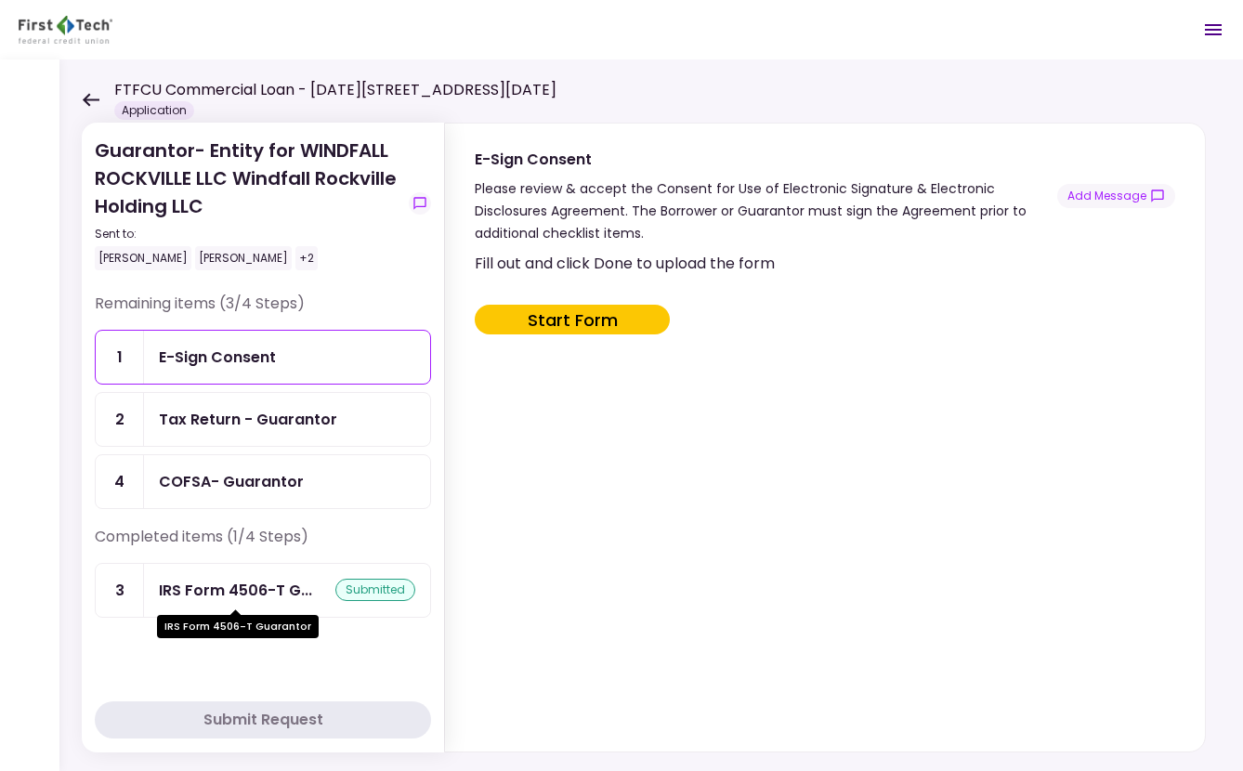
click at [193, 583] on div "IRS Form 4506-T G..." at bounding box center [235, 590] width 153 height 23
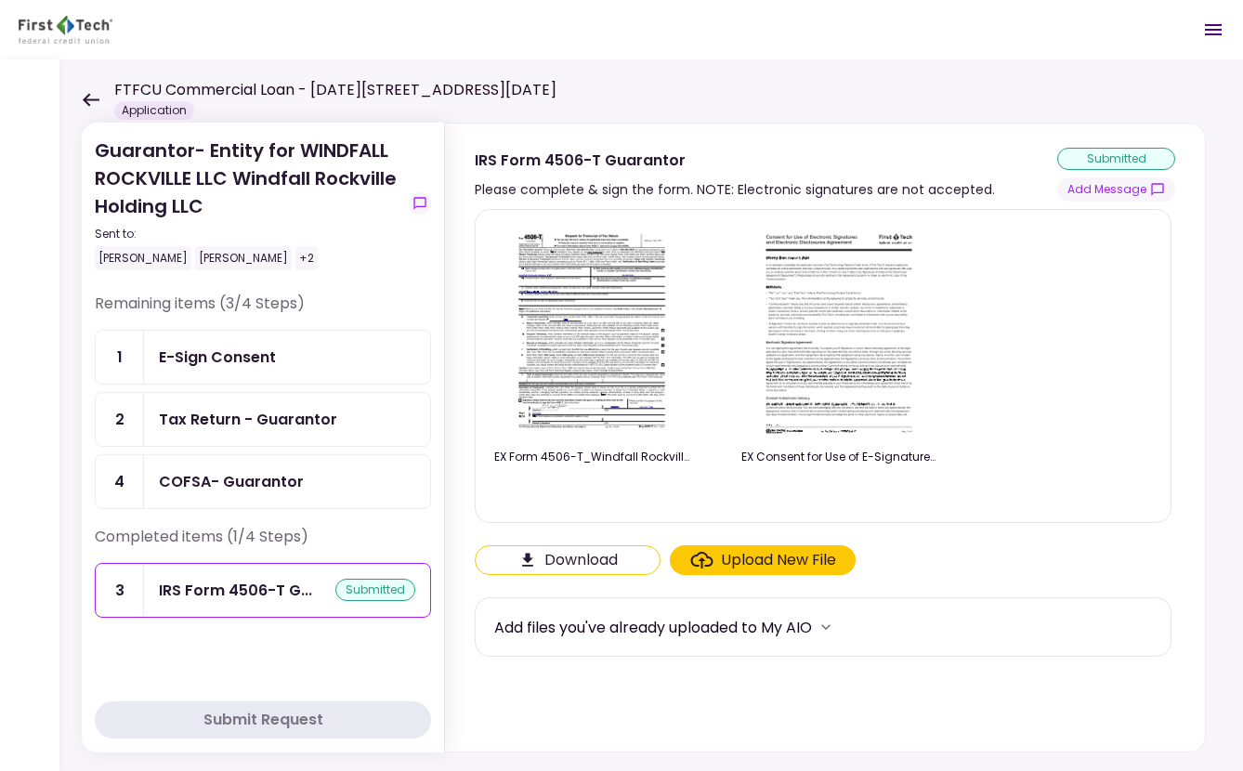
click at [98, 106] on div "FTFCU Commercial Loan - 1701-1765 Rockville Pike Application" at bounding box center [319, 99] width 475 height 41
click at [90, 98] on icon at bounding box center [91, 100] width 18 height 14
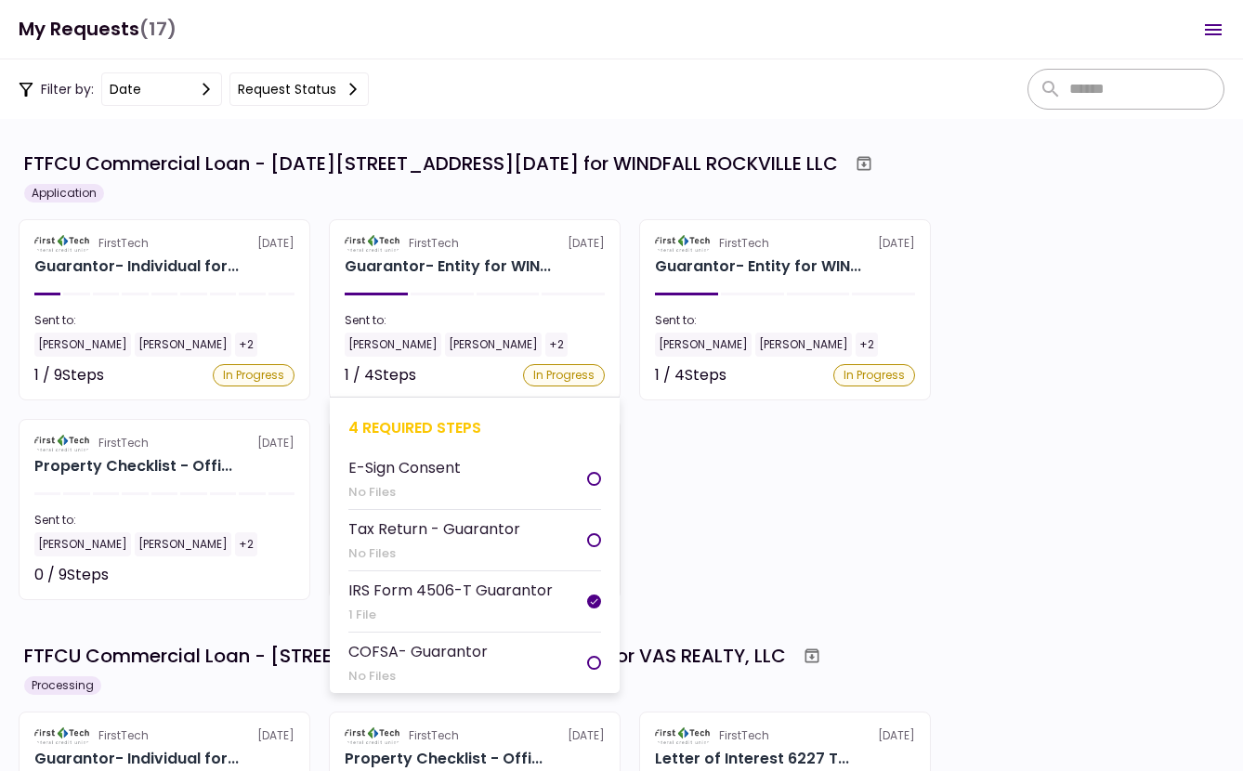
click at [471, 591] on div "IRS Form 4506-T Guarantor" at bounding box center [450, 590] width 204 height 23
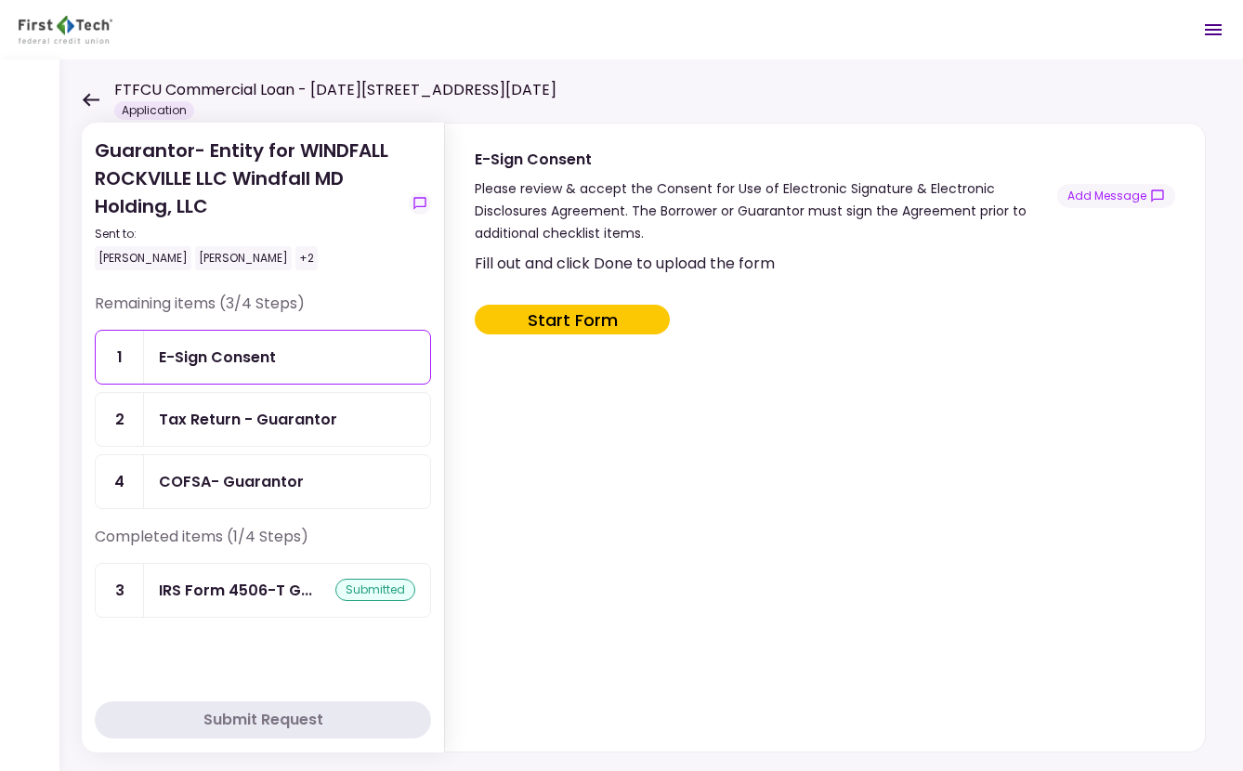
click at [207, 556] on div "Completed items (1/4 Steps)" at bounding box center [263, 544] width 336 height 37
click at [221, 590] on div "IRS Form 4506-T G..." at bounding box center [235, 590] width 153 height 23
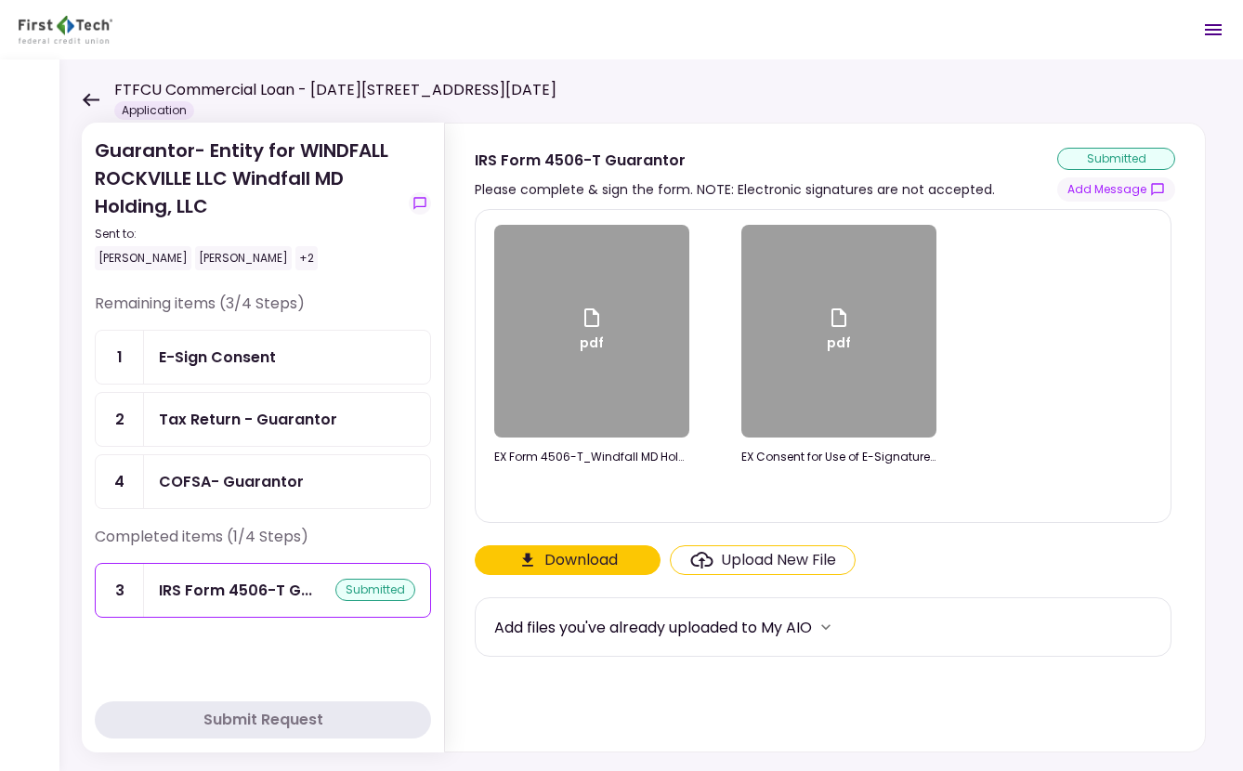
click at [91, 94] on icon at bounding box center [91, 100] width 18 height 14
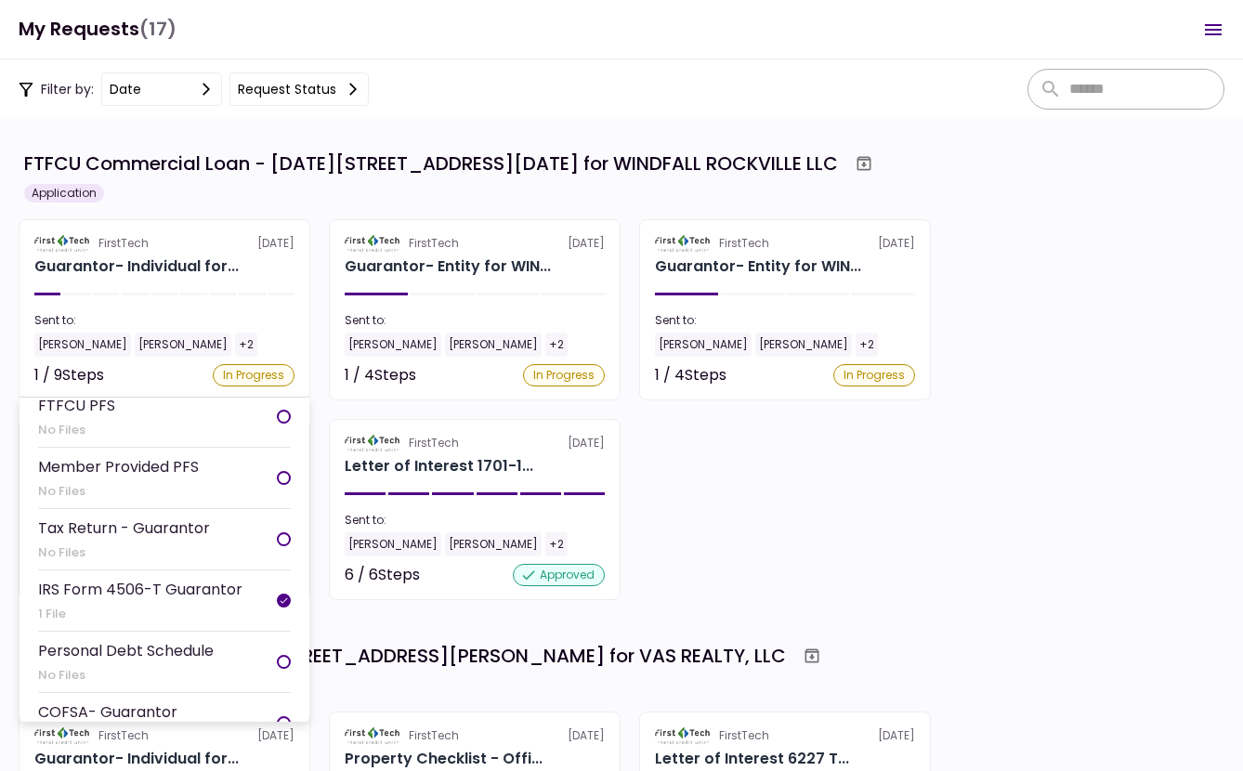
scroll to position [186, 0]
click at [153, 609] on div "1 File" at bounding box center [140, 613] width 204 height 19
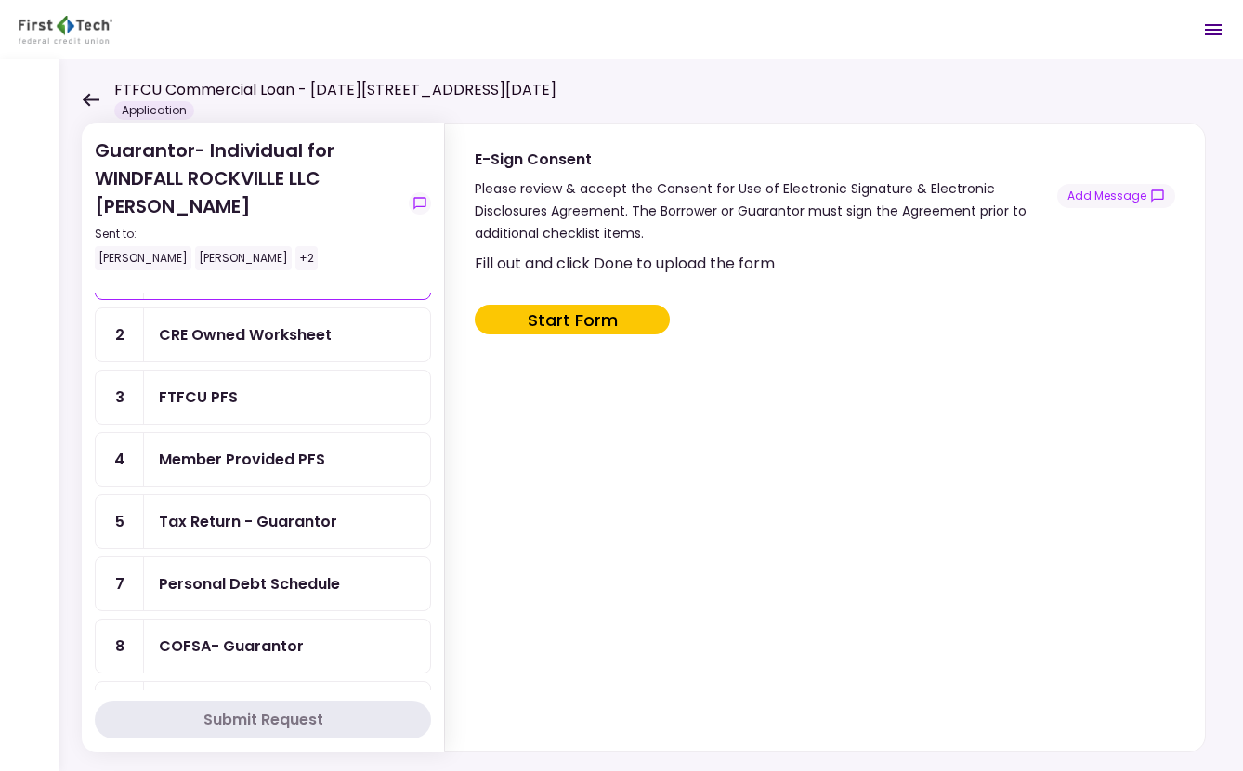
scroll to position [255, 0]
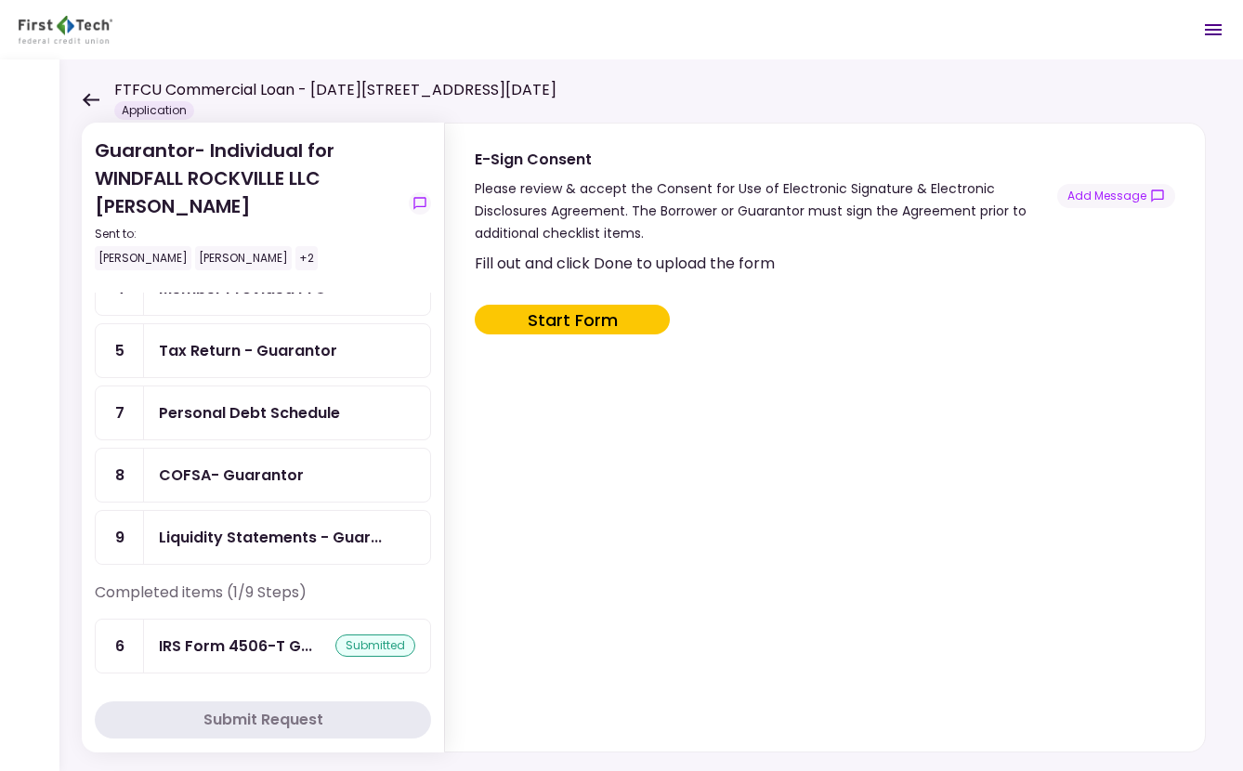
click at [217, 624] on div "IRS Form 4506-T G... submitted" at bounding box center [287, 646] width 286 height 53
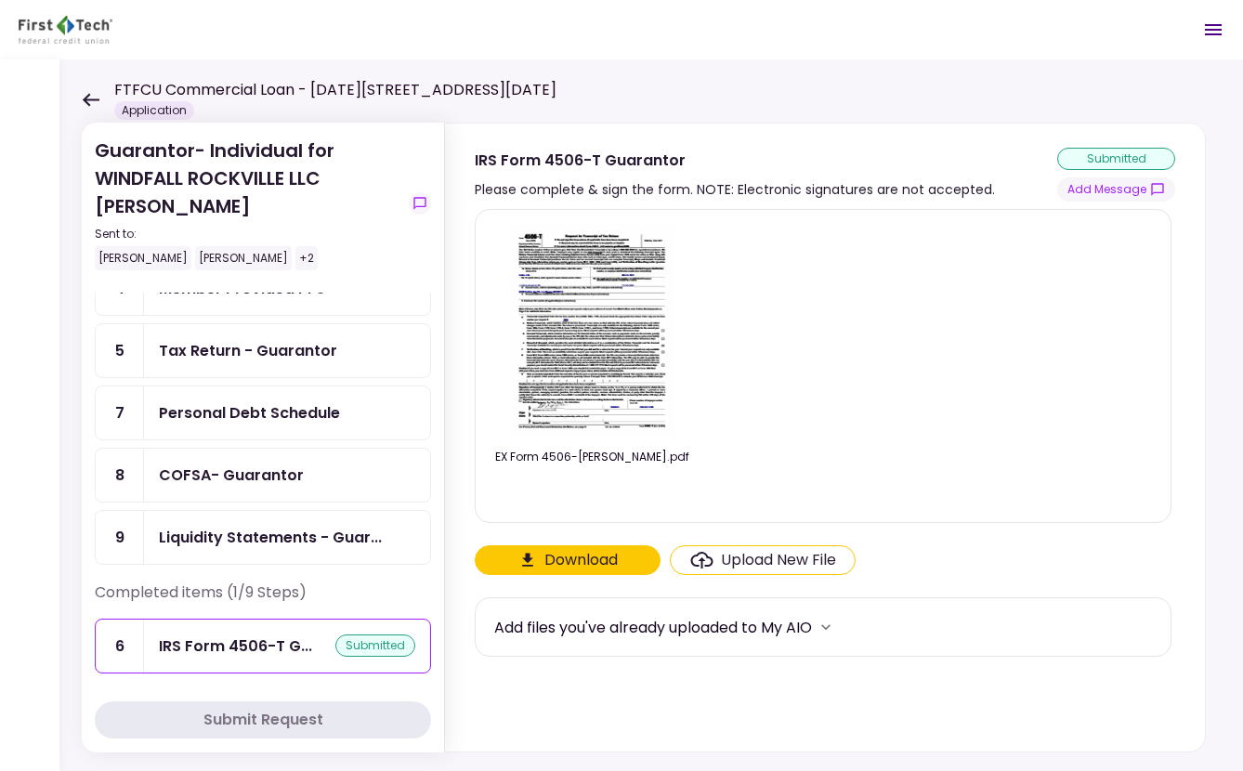
click at [84, 108] on div "FTFCU Commercial Loan - 1701-1765 Rockville Pike Application" at bounding box center [319, 99] width 475 height 41
click at [91, 101] on icon at bounding box center [91, 100] width 18 height 14
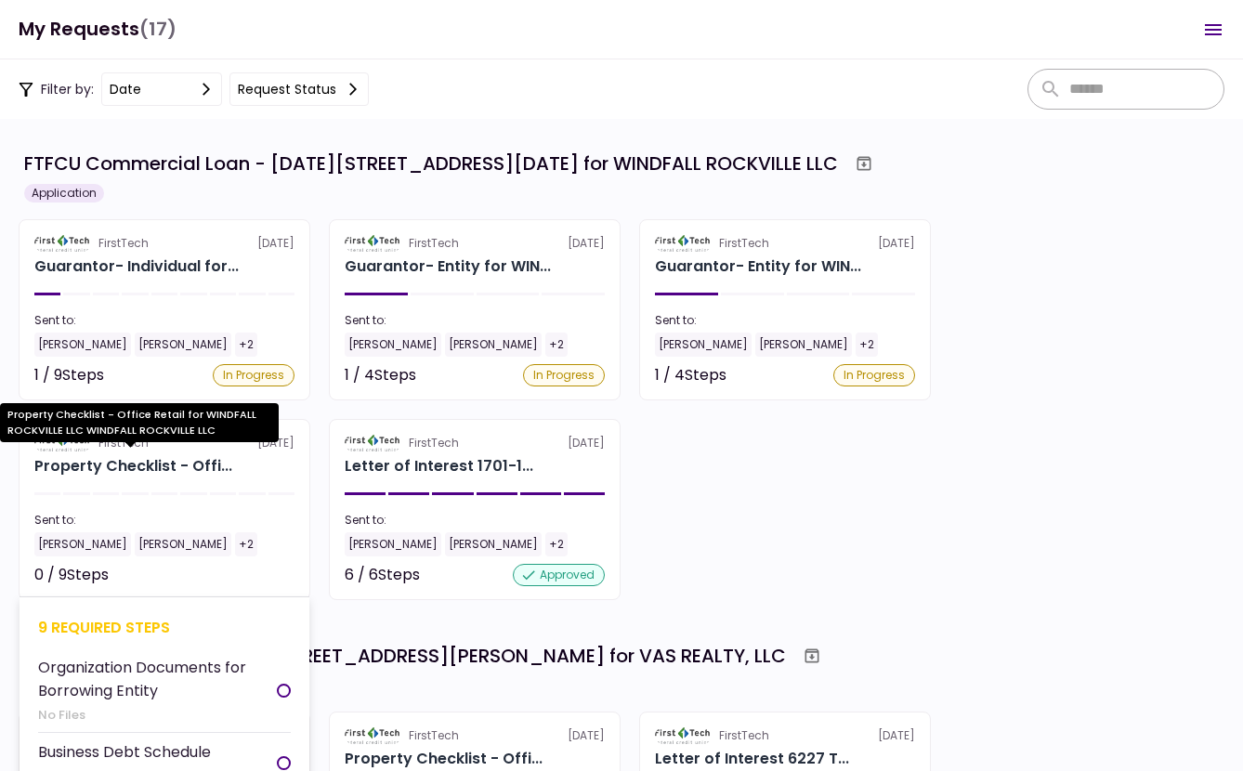
click at [173, 471] on div "Property Checklist - Offi..." at bounding box center [133, 466] width 198 height 22
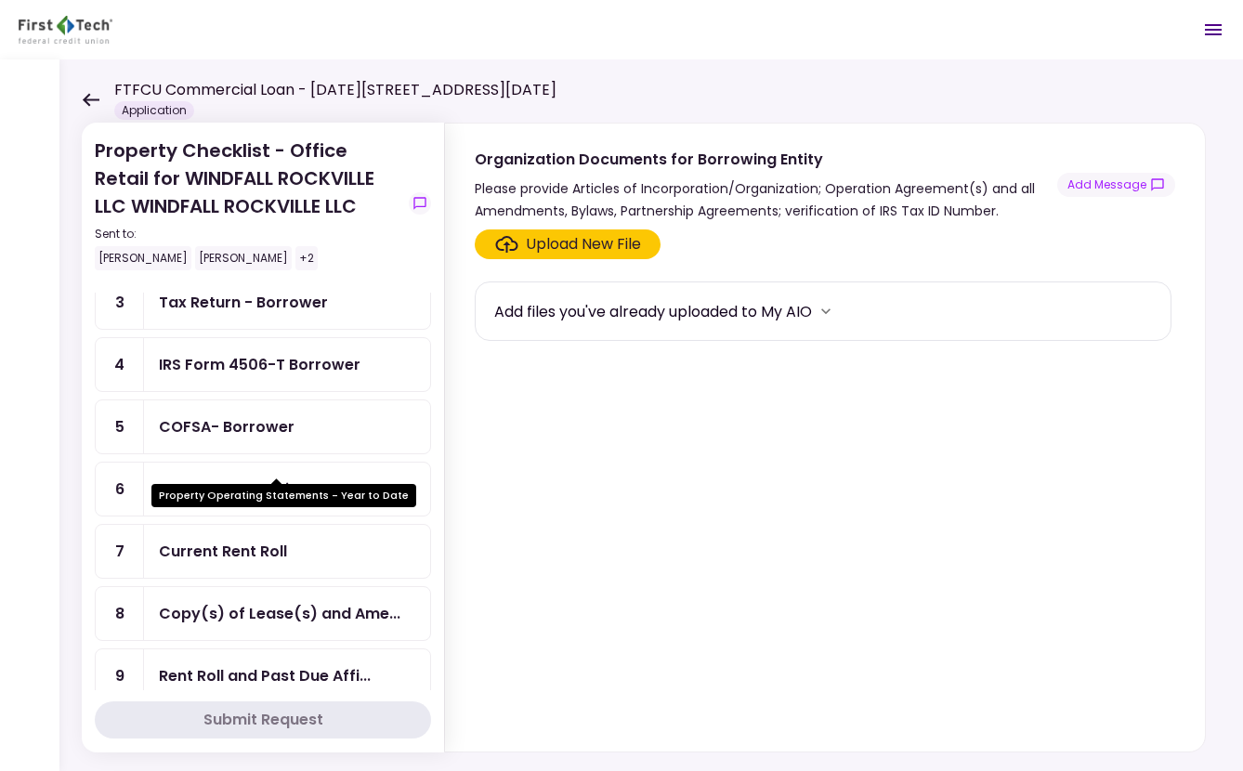
scroll to position [209, 0]
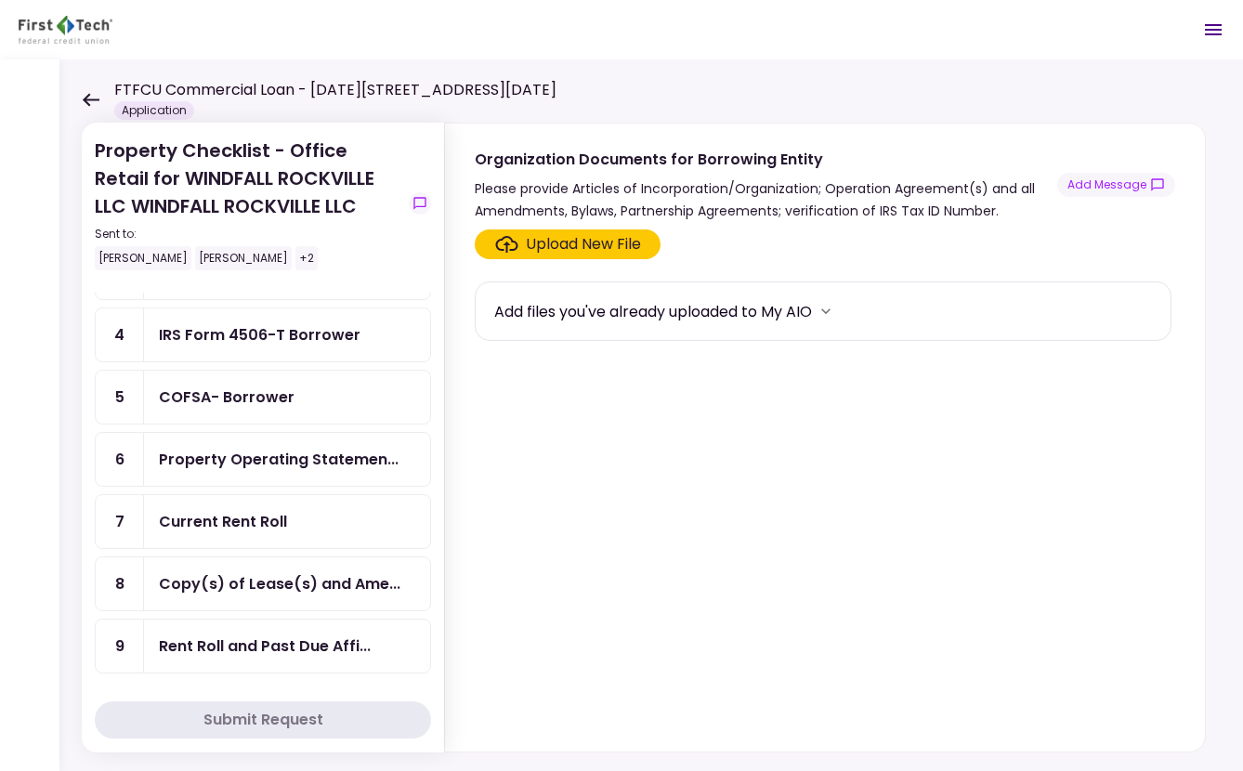
click at [256, 349] on div "IRS Form 4506-T Borrower" at bounding box center [287, 334] width 286 height 53
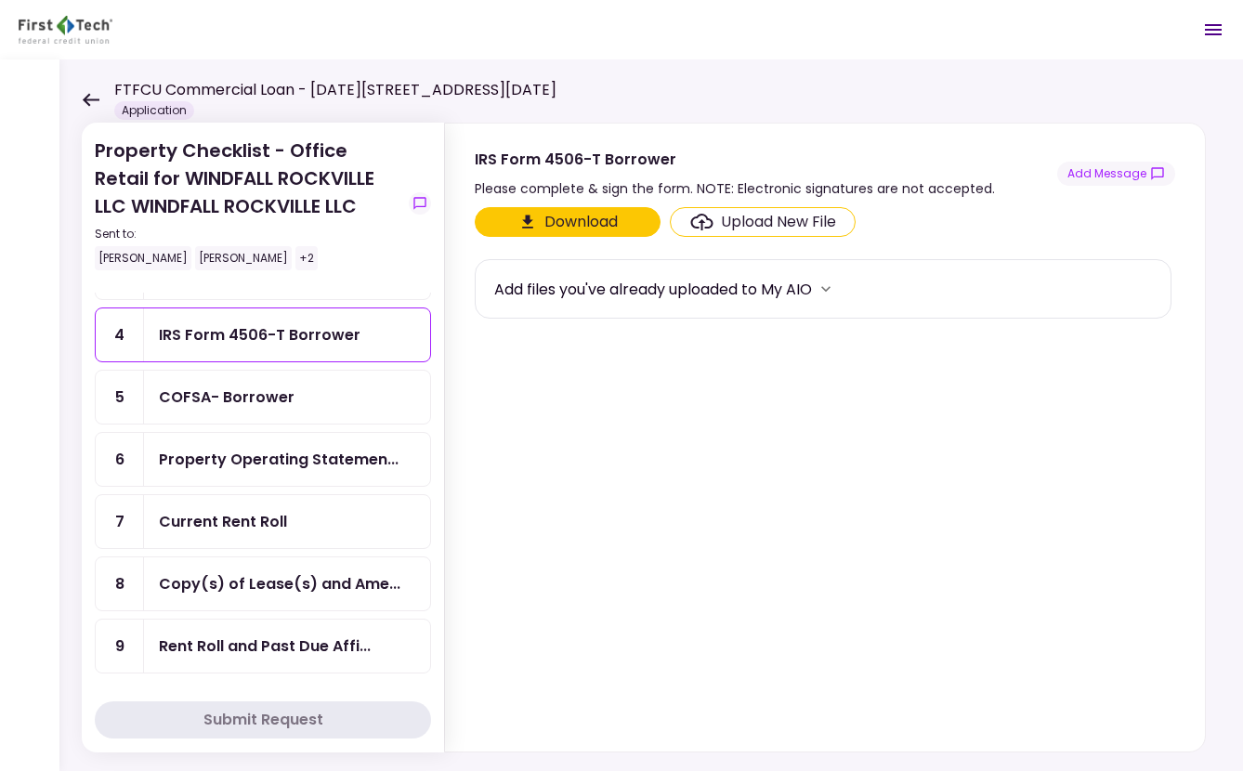
click at [731, 226] on div "Upload New File" at bounding box center [778, 222] width 115 height 22
click at [0, 0] on input "Upload New File" at bounding box center [0, 0] width 0 height 0
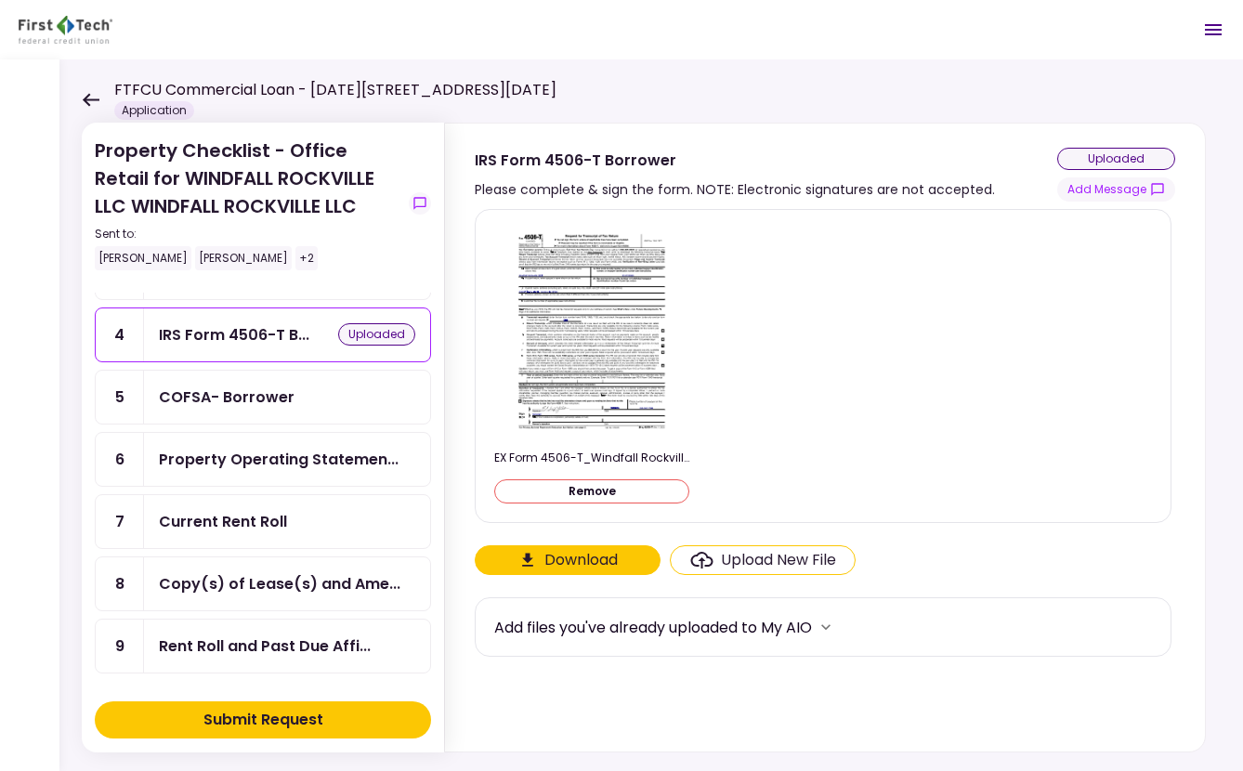
click at [241, 709] on div "Submit Request" at bounding box center [263, 720] width 120 height 22
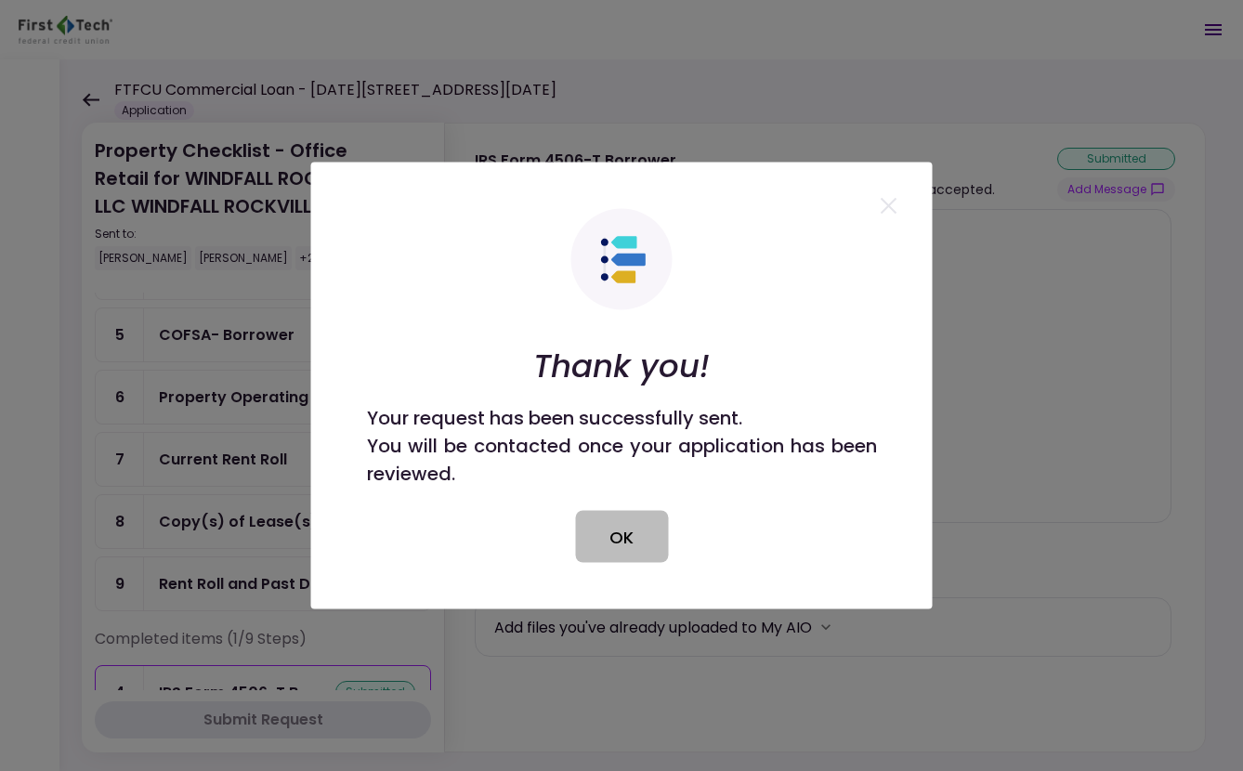
click at [609, 520] on button "OK" at bounding box center [621, 537] width 93 height 52
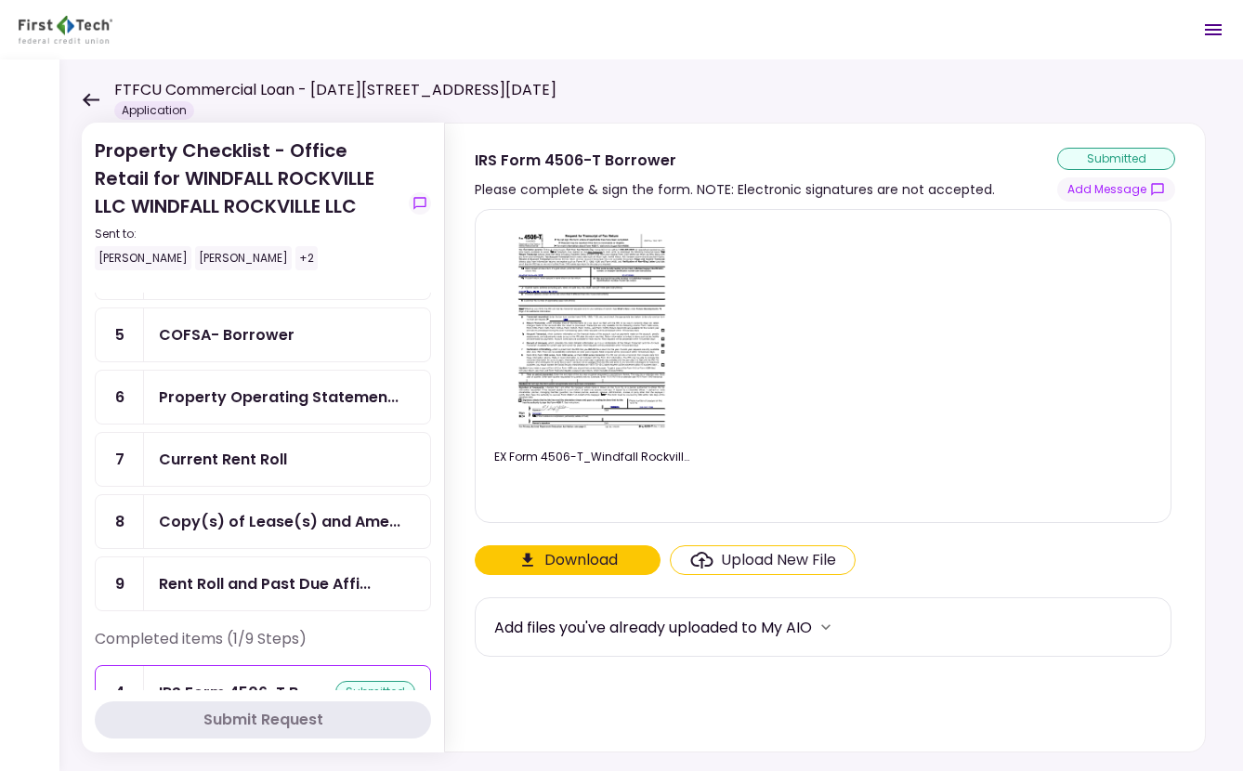
click at [84, 93] on icon at bounding box center [91, 100] width 18 height 14
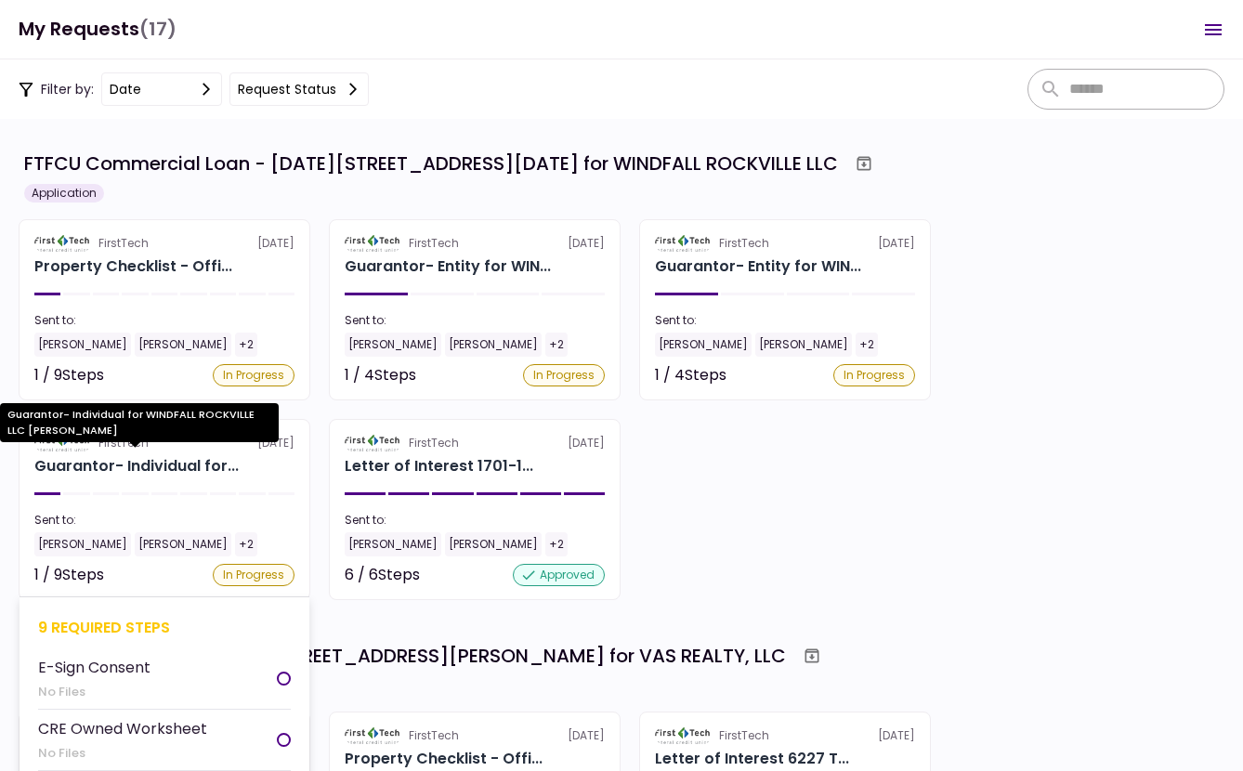
click at [207, 468] on div "Guarantor- Individual for..." at bounding box center [136, 466] width 204 height 22
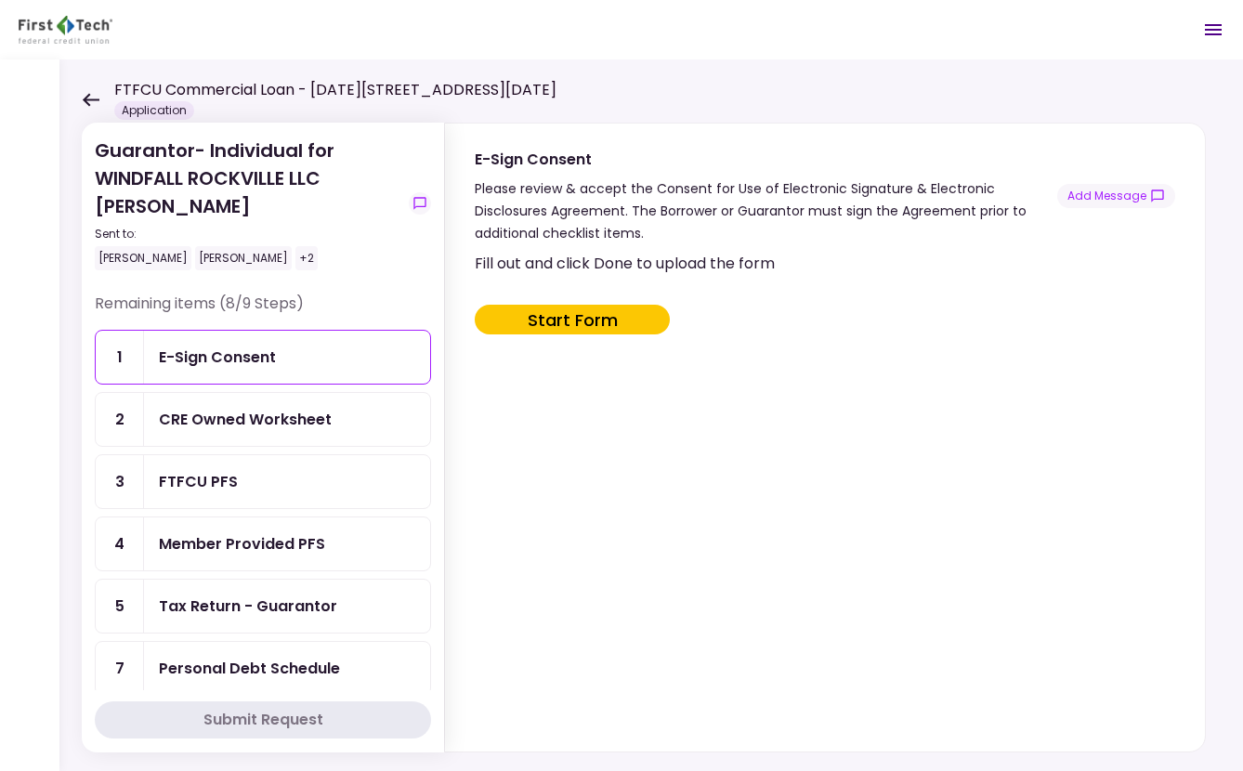
click at [248, 655] on div "Personal Debt Schedule" at bounding box center [287, 668] width 286 height 53
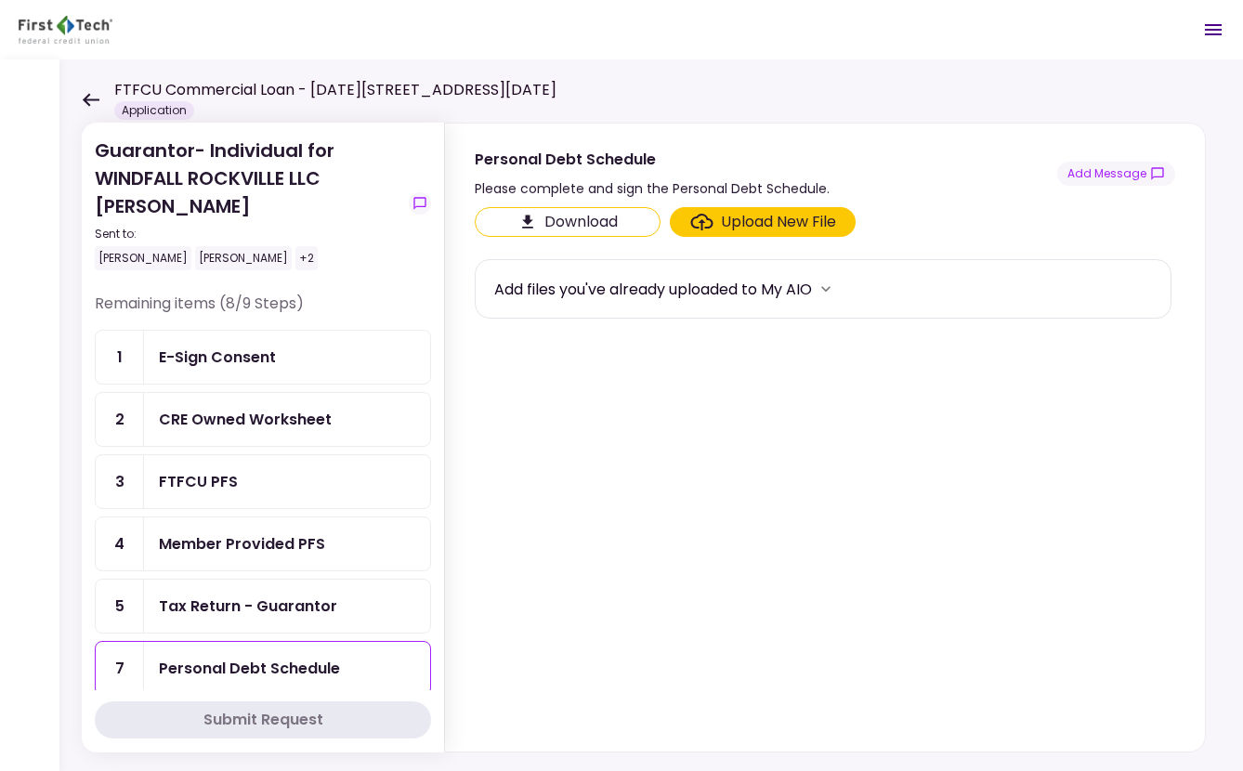
click at [721, 222] on div "Upload New File" at bounding box center [778, 222] width 115 height 22
click at [0, 0] on input "Upload New File" at bounding box center [0, 0] width 0 height 0
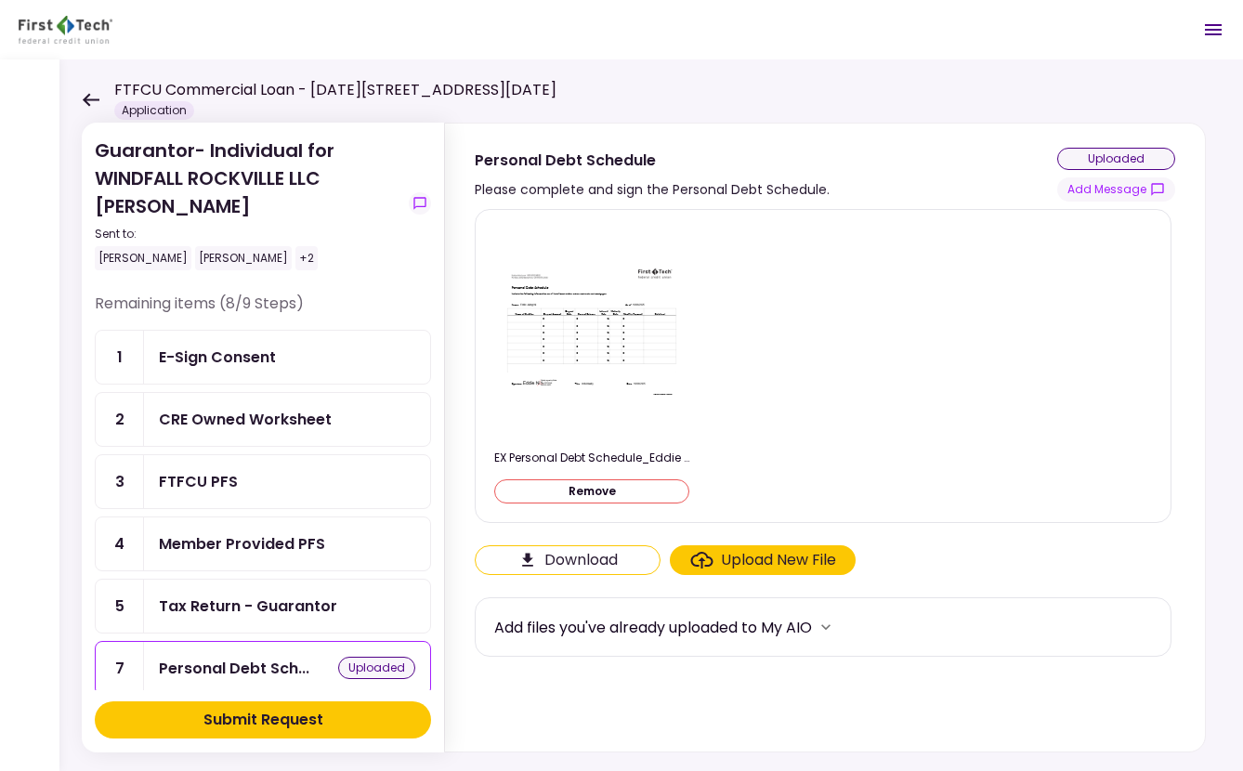
click at [265, 716] on div "Submit Request" at bounding box center [263, 720] width 120 height 22
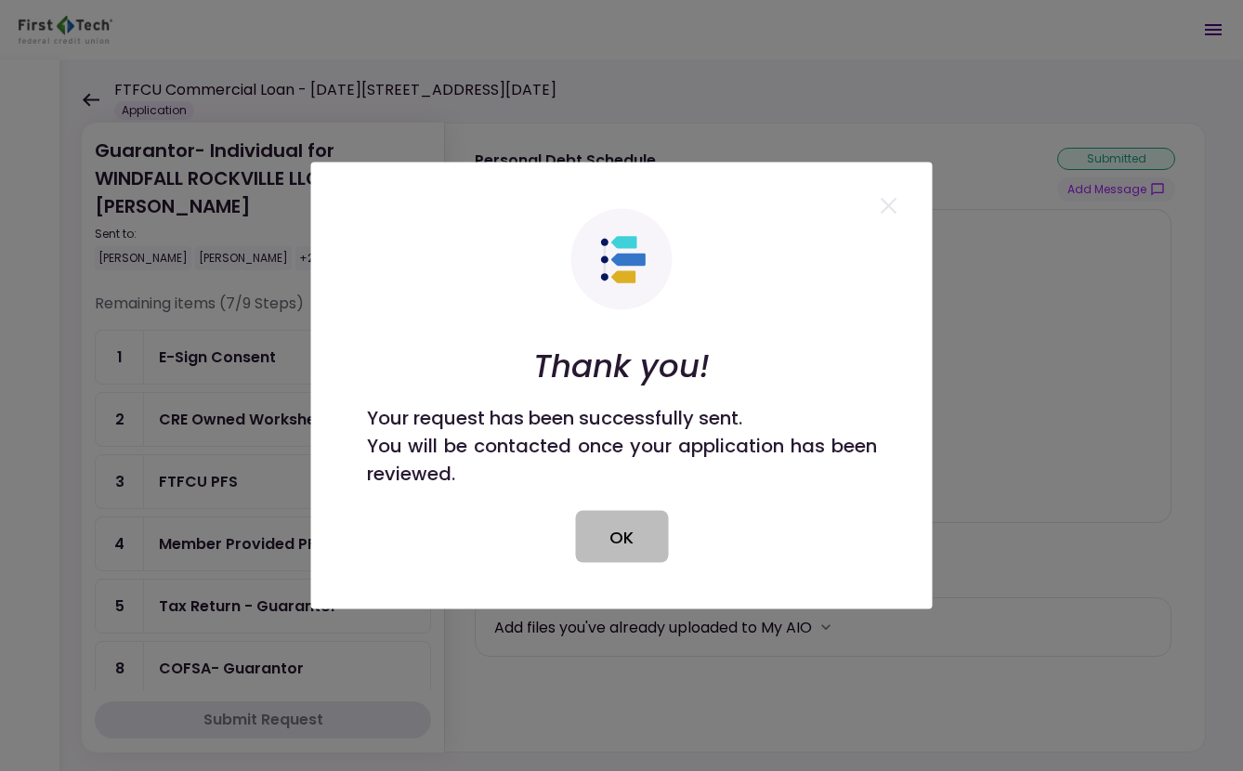
click at [609, 538] on button "OK" at bounding box center [621, 537] width 93 height 52
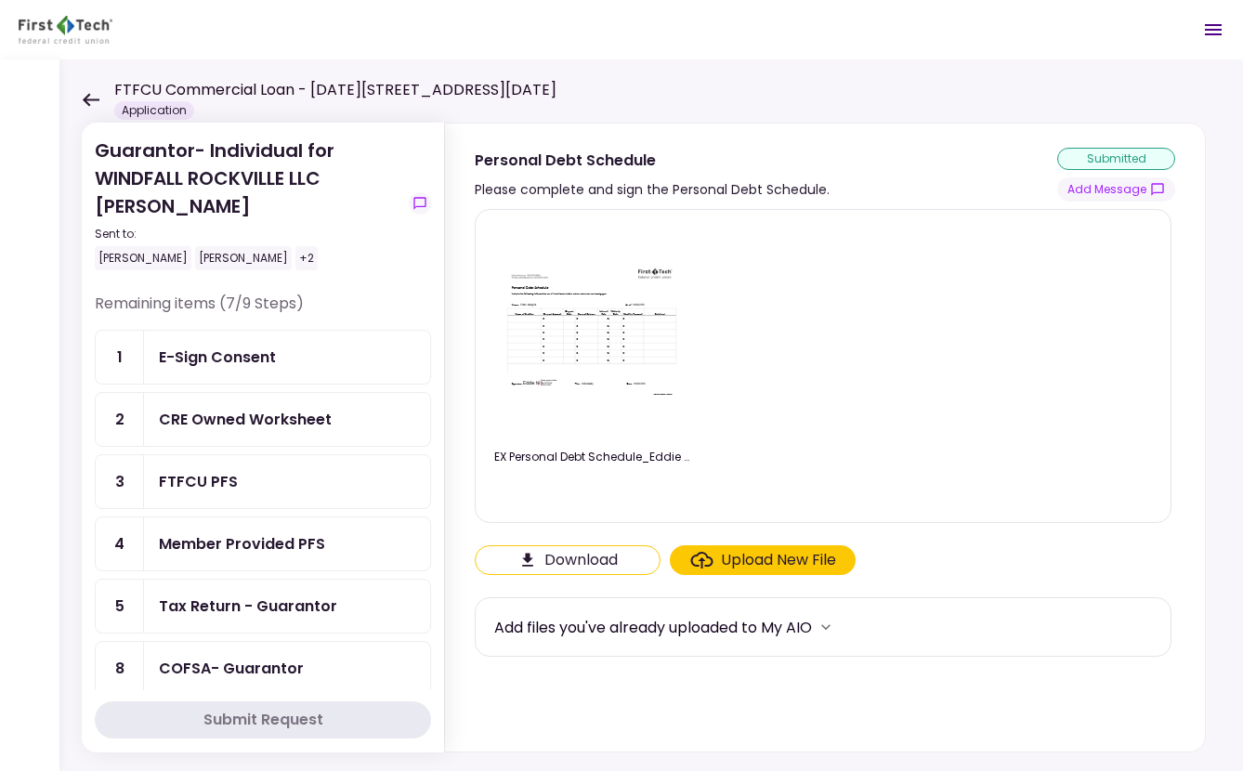
click at [86, 96] on icon at bounding box center [91, 99] width 17 height 13
